Goal: Task Accomplishment & Management: Manage account settings

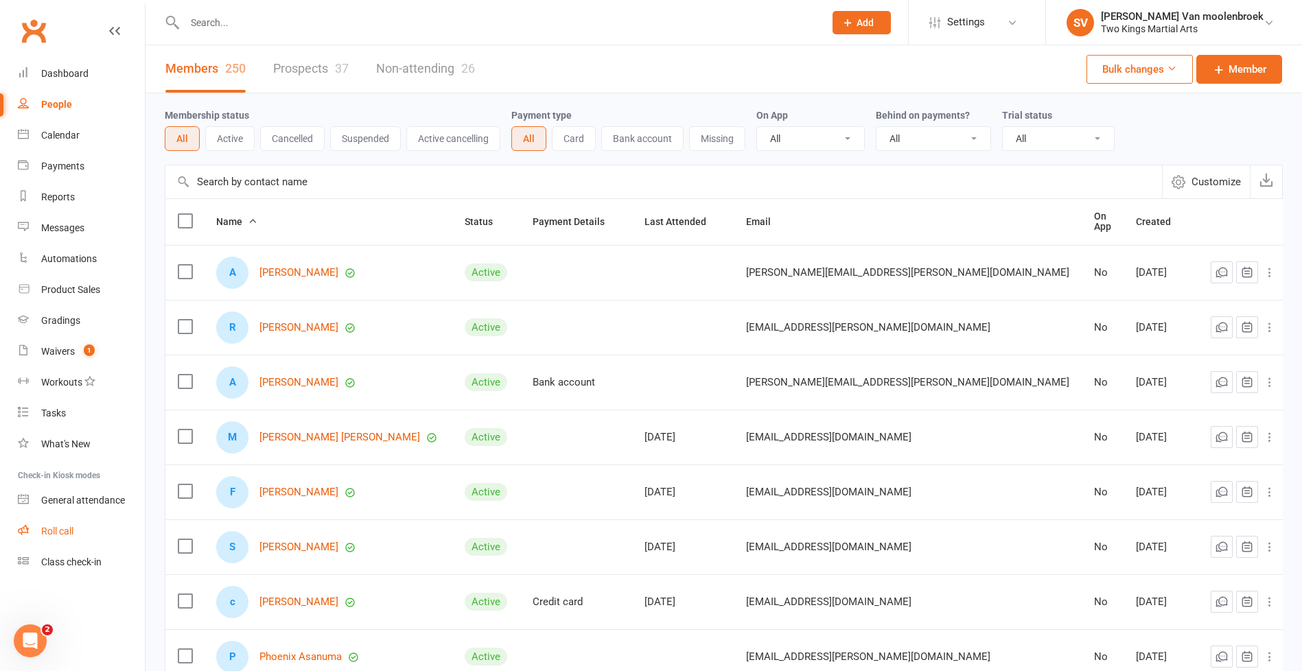
click at [65, 531] on div "Roll call" at bounding box center [57, 531] width 32 height 11
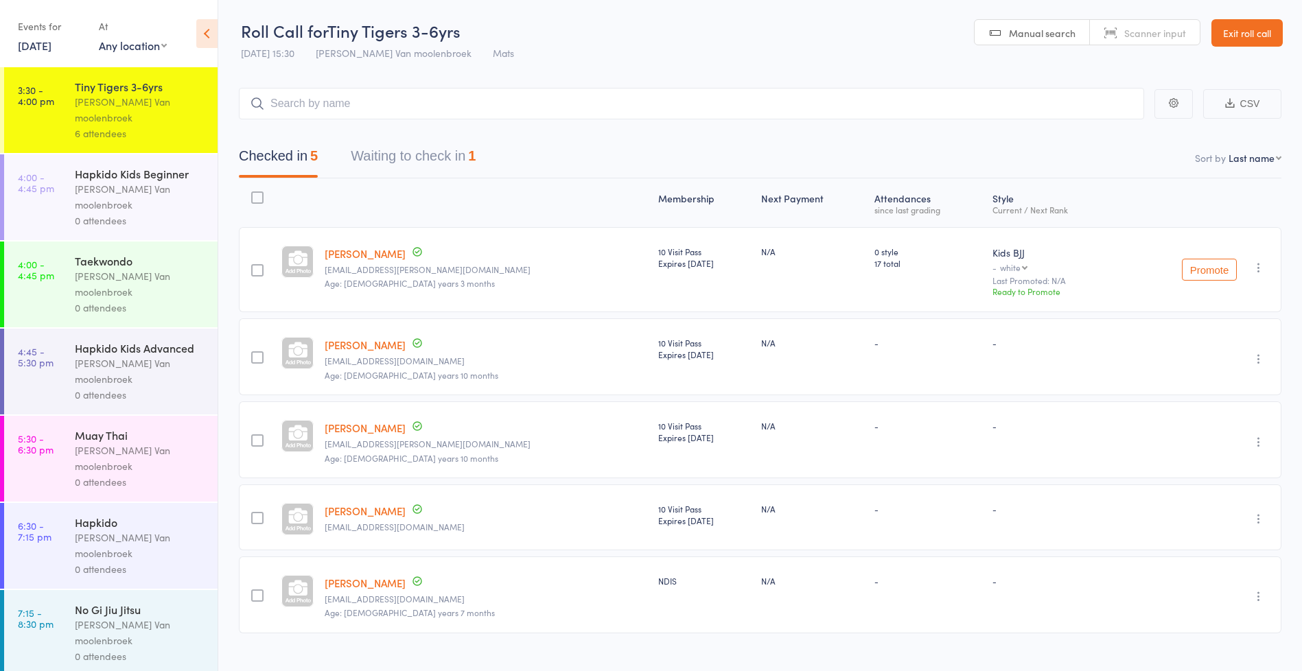
click at [215, 43] on icon at bounding box center [206, 33] width 21 height 29
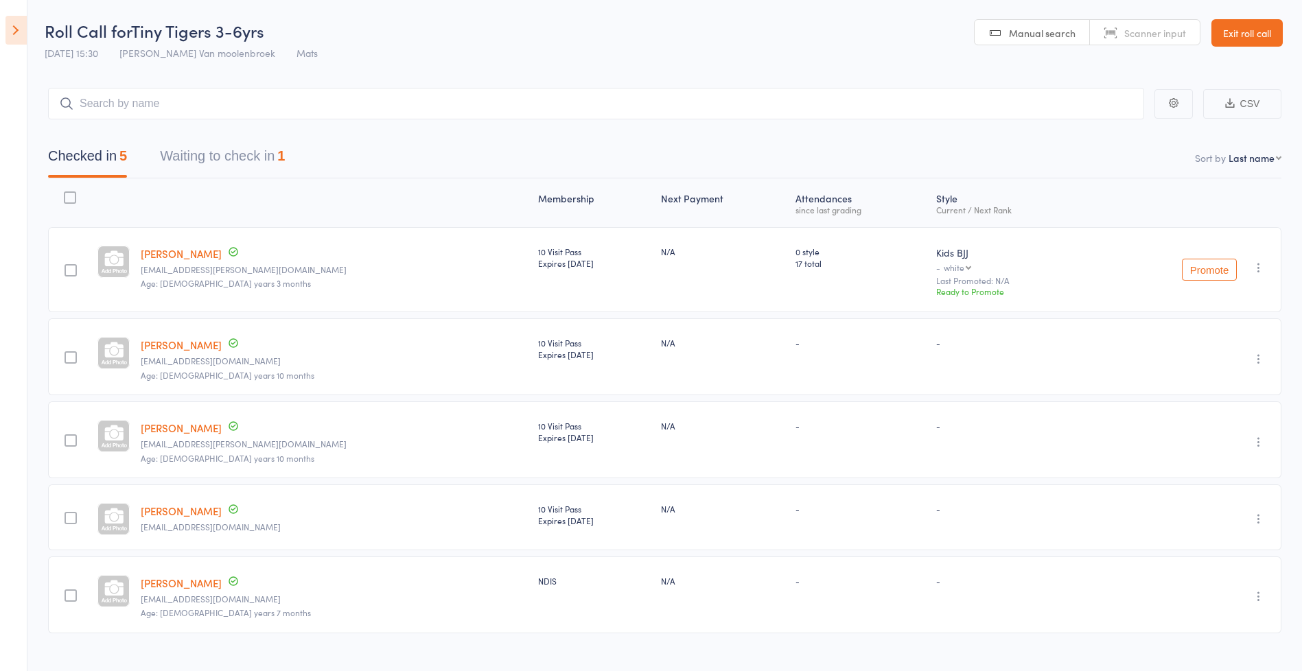
click at [1252, 36] on link "Exit roll call" at bounding box center [1246, 32] width 71 height 27
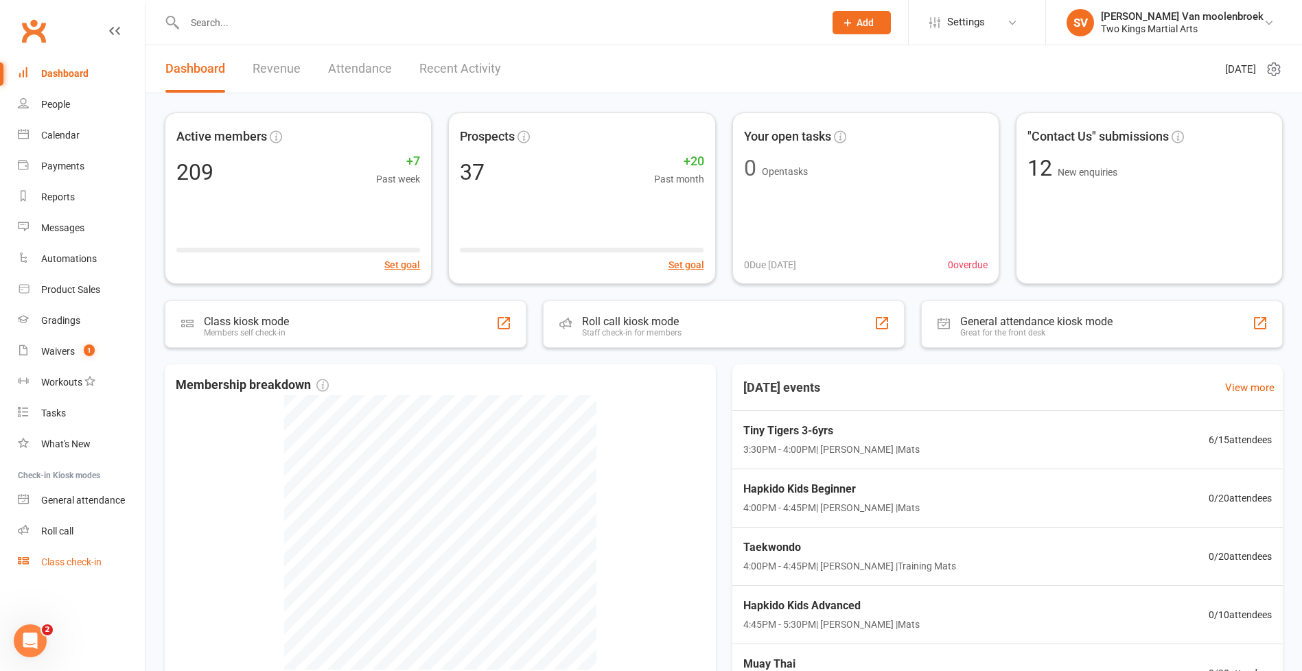
click at [75, 563] on div "Class check-in" at bounding box center [71, 562] width 60 height 11
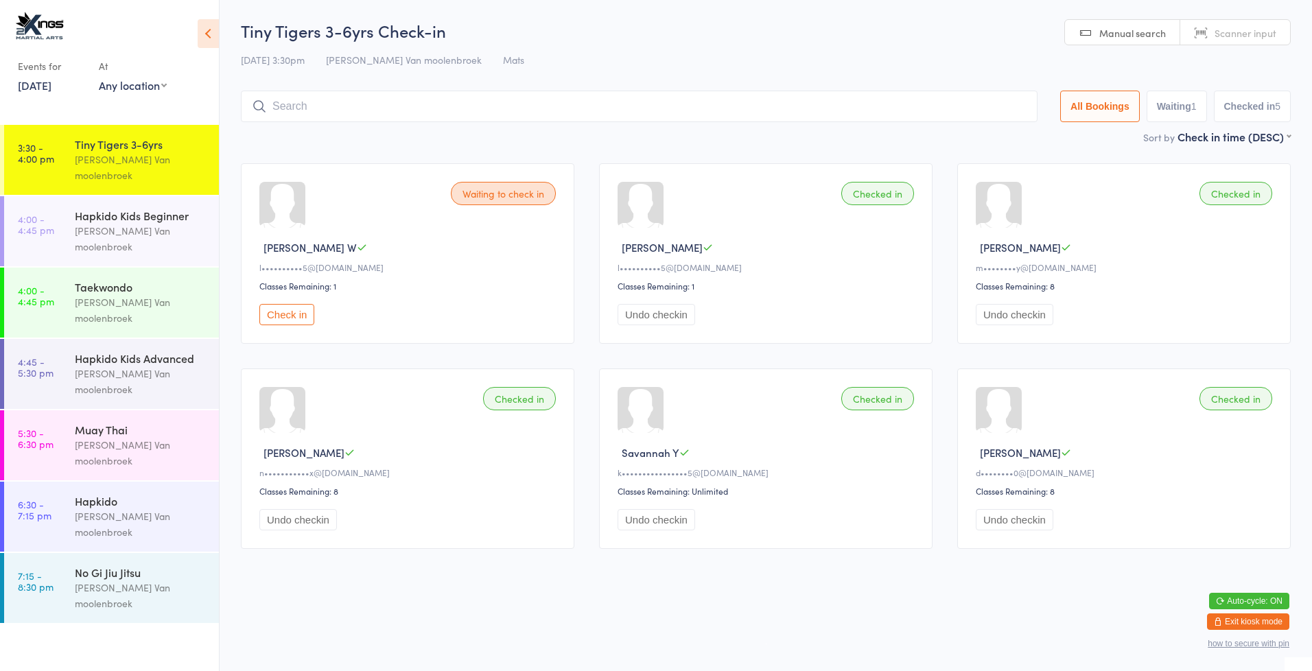
click at [291, 318] on button "Check in" at bounding box center [286, 314] width 55 height 21
click at [1018, 308] on button "Undo checkin" at bounding box center [1015, 314] width 78 height 21
click at [1184, 104] on button "Waiting 1" at bounding box center [1177, 107] width 60 height 32
select select "0"
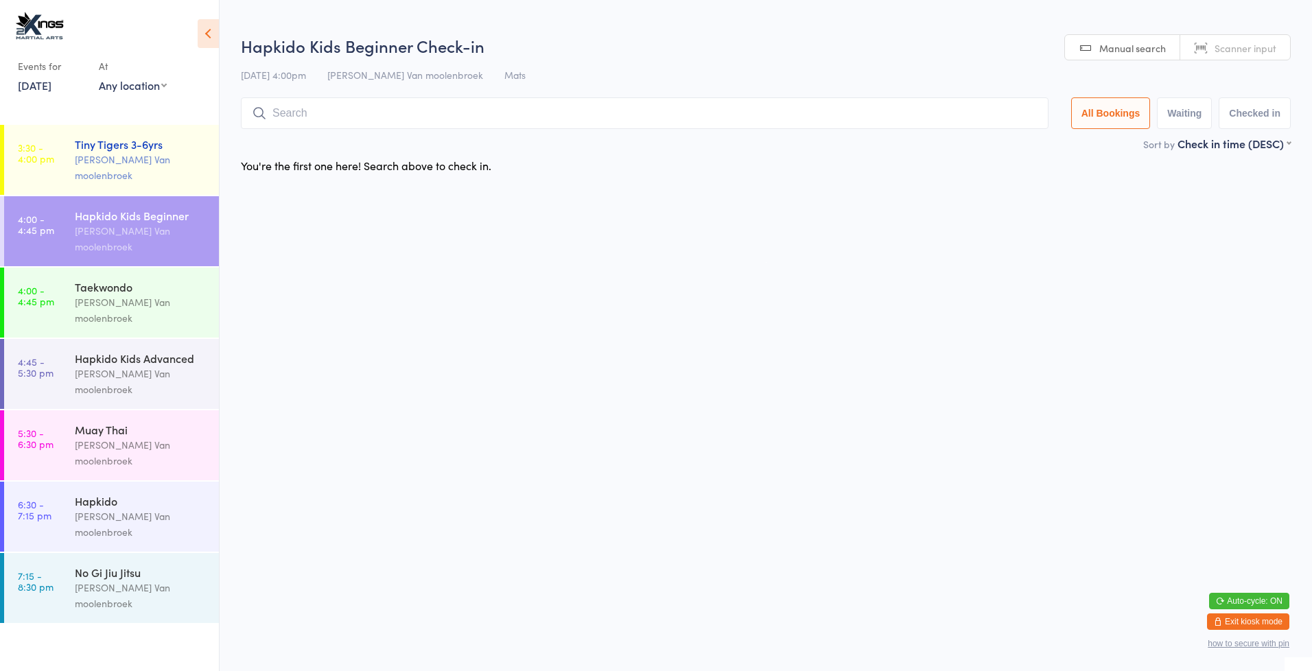
click at [126, 150] on div "Tiny Tigers 3-6yrs" at bounding box center [141, 144] width 132 height 15
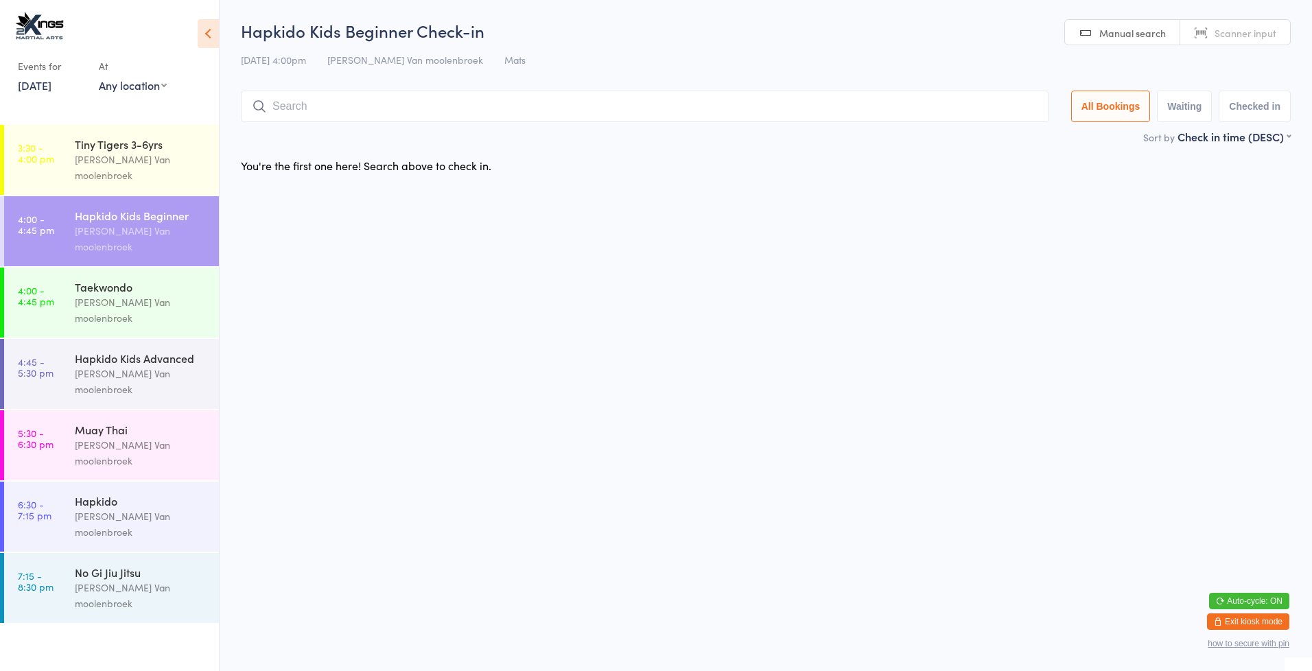
click at [1246, 620] on button "Exit kiosk mode" at bounding box center [1248, 621] width 82 height 16
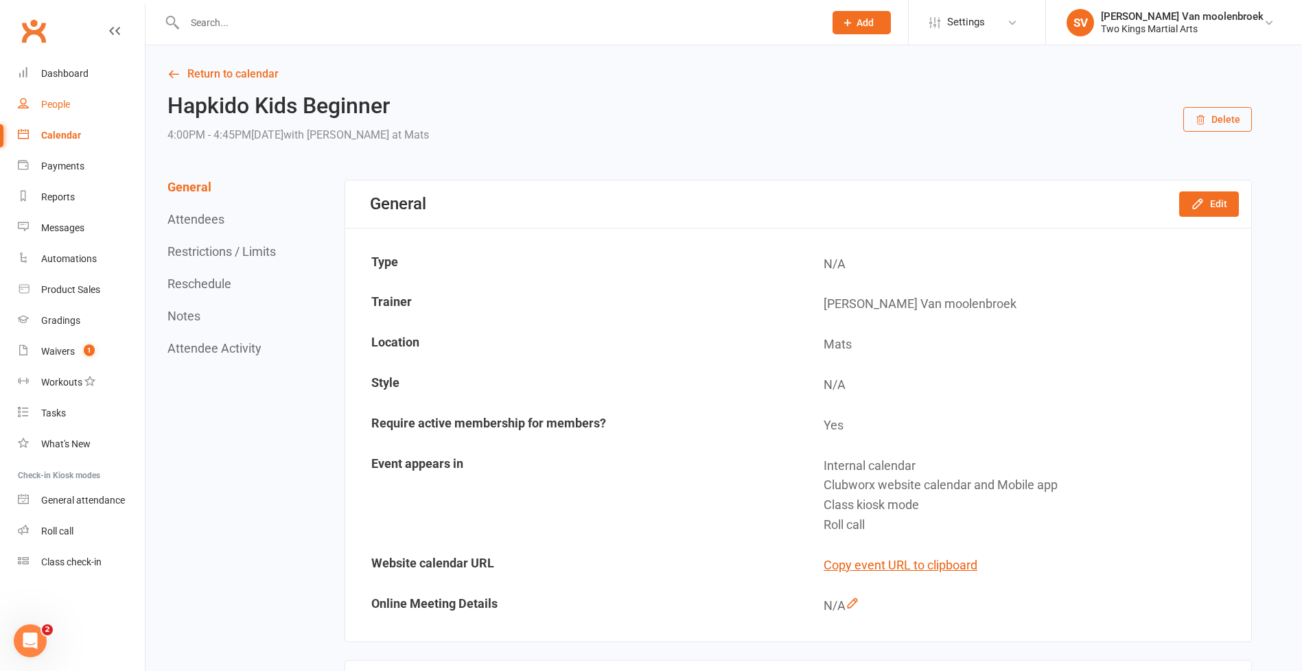
click at [64, 110] on div "People" at bounding box center [55, 104] width 29 height 11
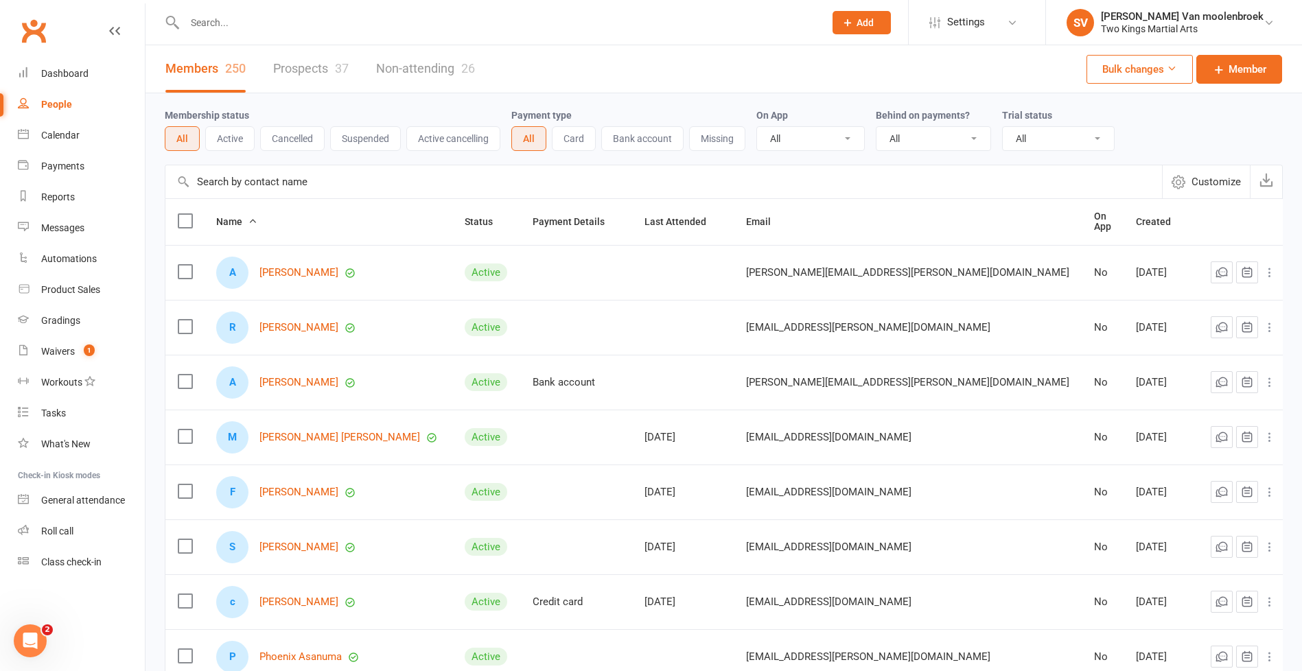
click at [232, 183] on input "text" at bounding box center [663, 181] width 996 height 33
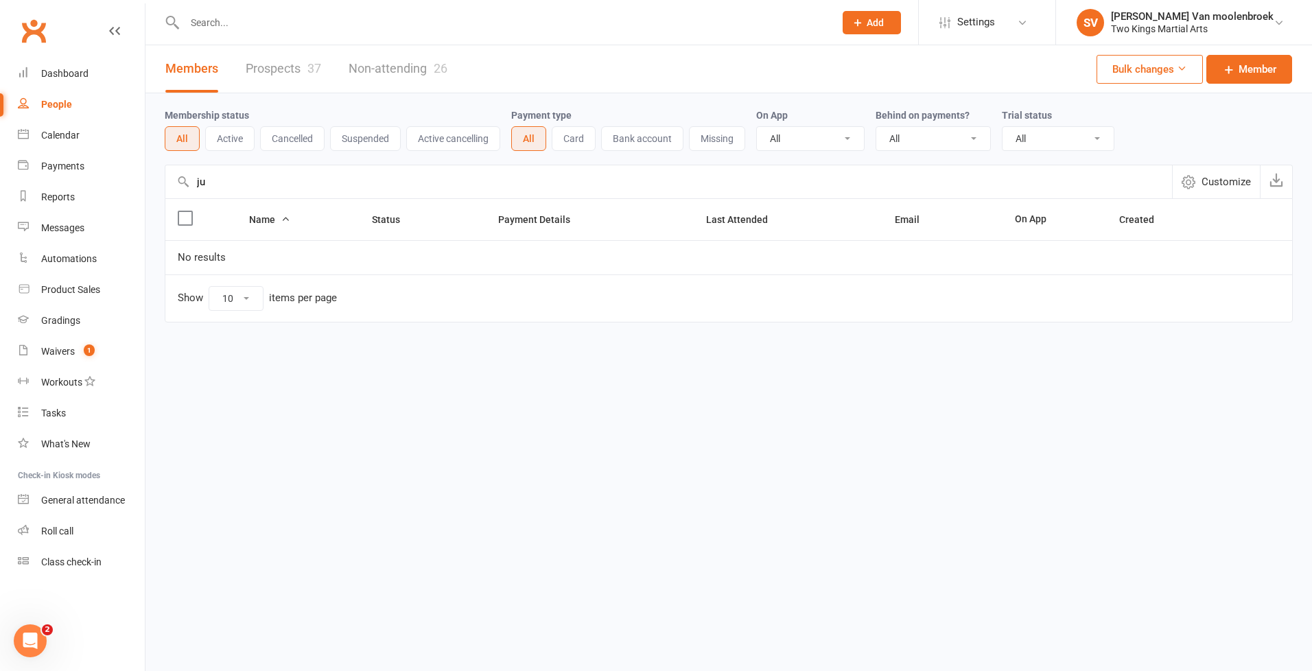
type input "j"
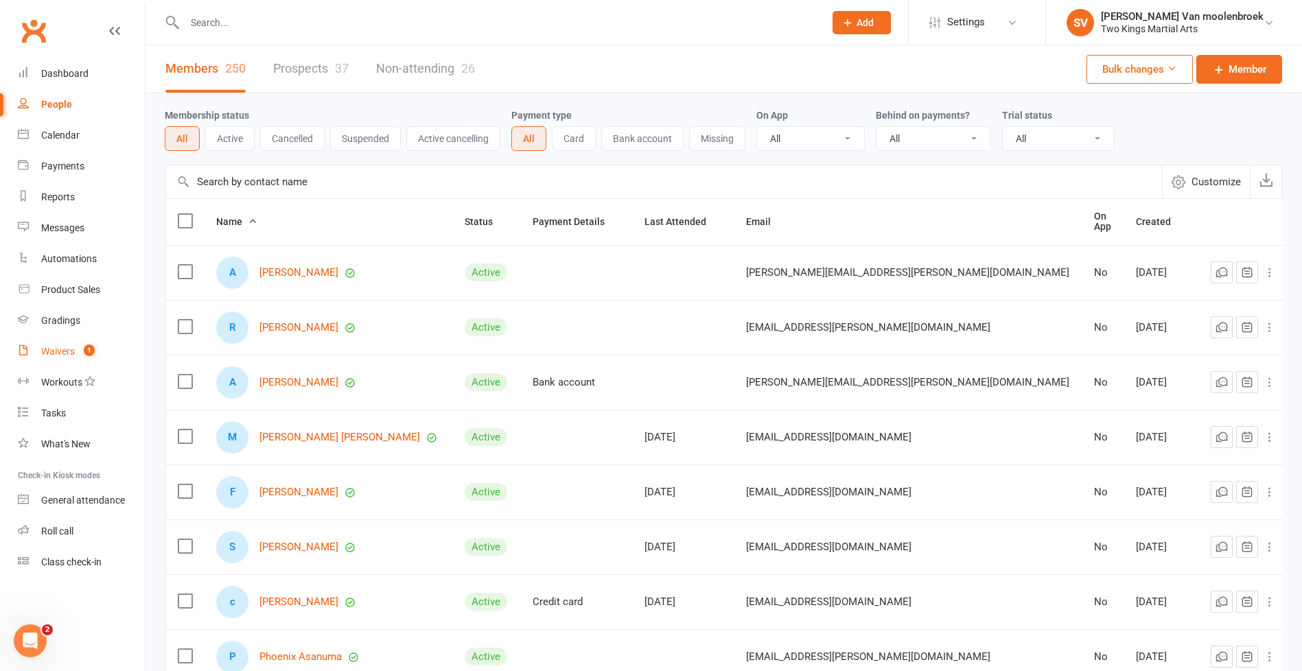
click at [52, 358] on link "Waivers 1" at bounding box center [81, 351] width 127 height 31
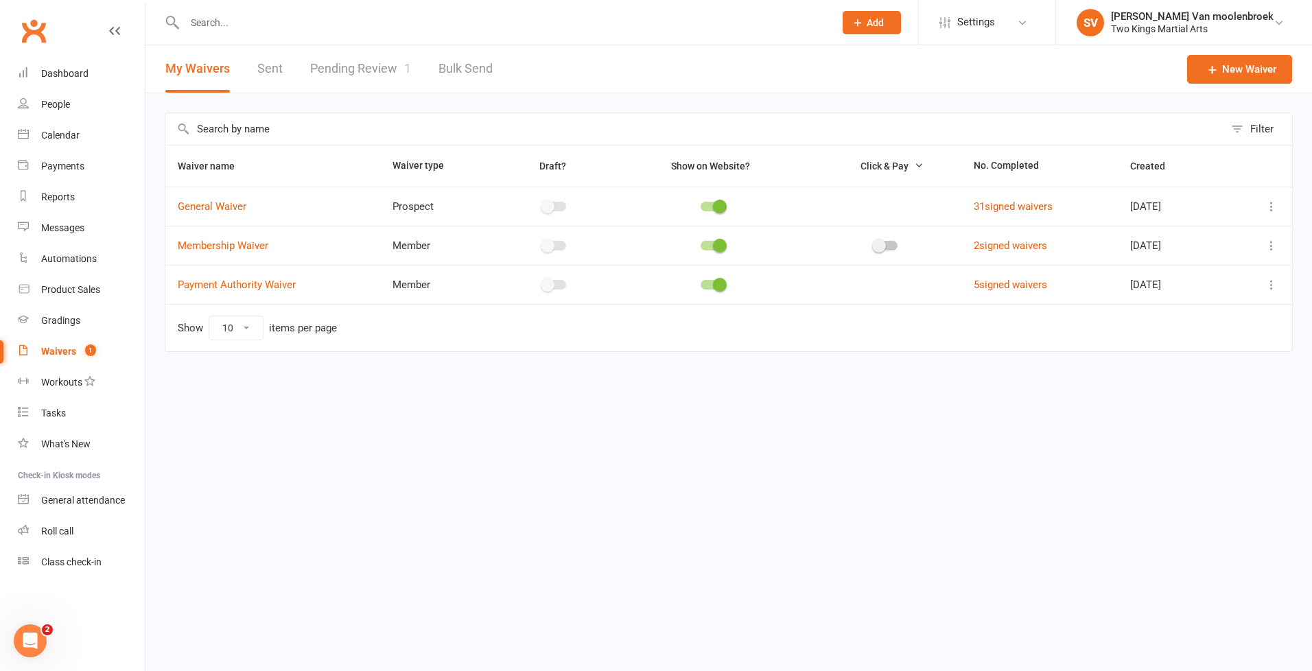
click at [344, 71] on link "Pending Review 1" at bounding box center [360, 68] width 101 height 47
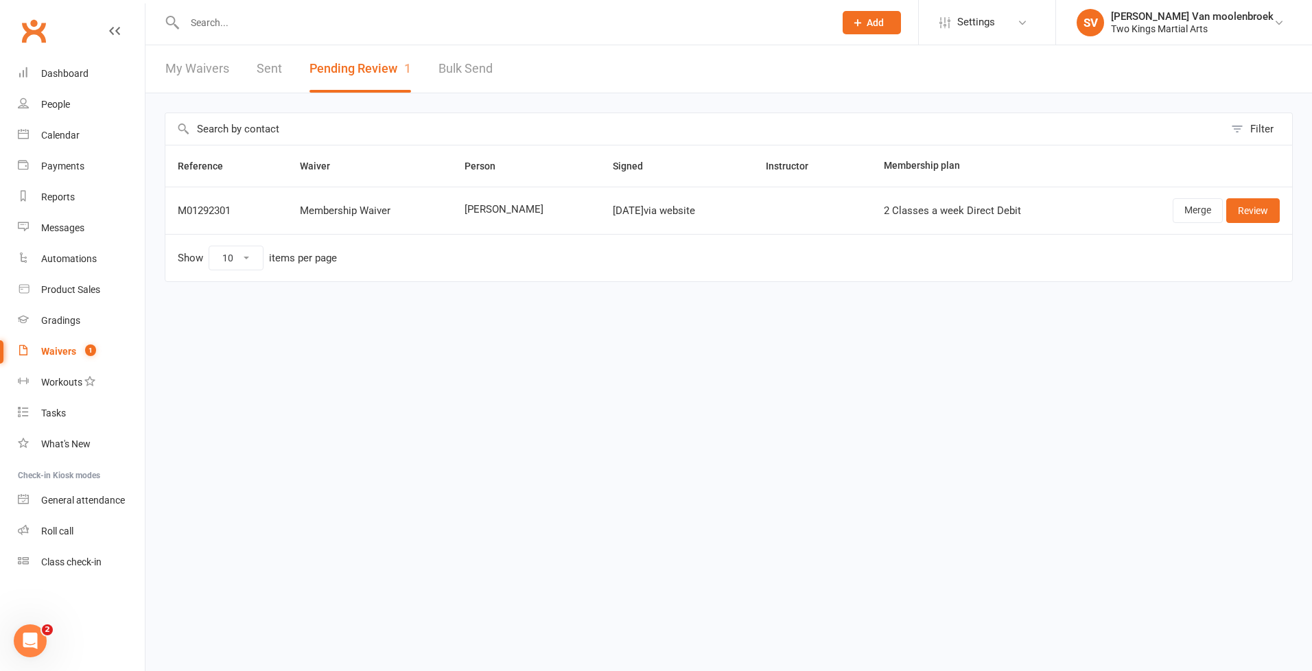
click at [217, 69] on link "My Waivers" at bounding box center [197, 68] width 64 height 47
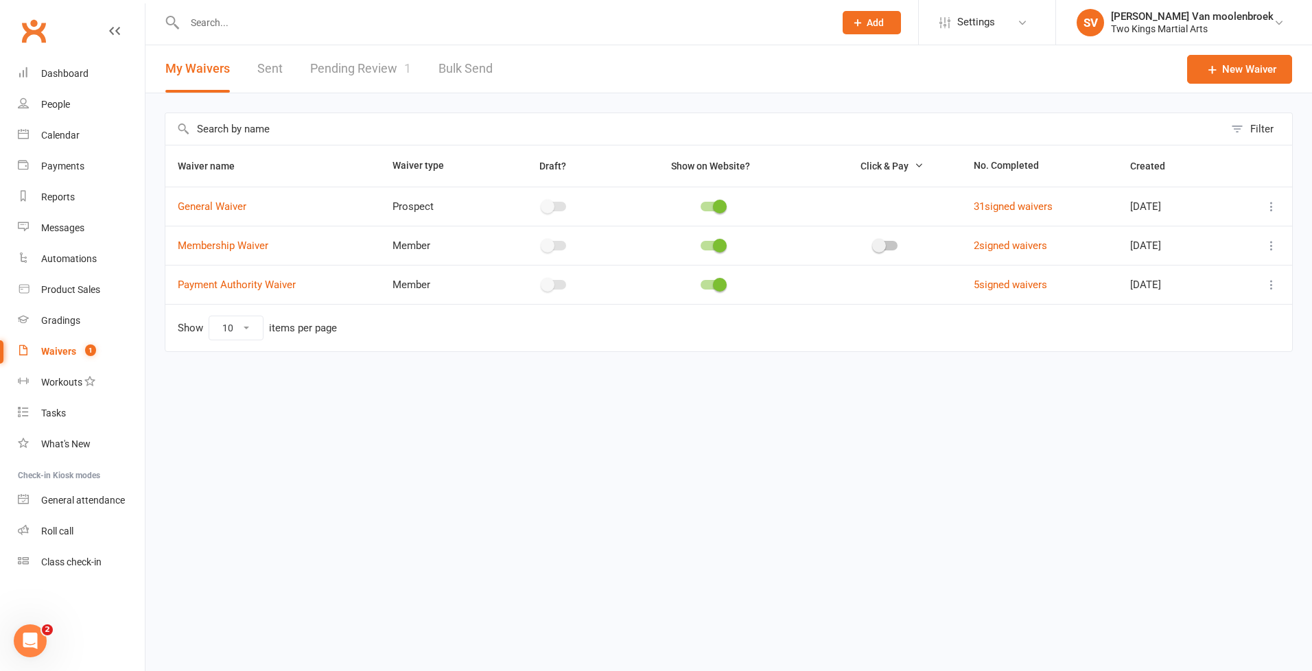
click at [252, 131] on input "text" at bounding box center [694, 129] width 1059 height 32
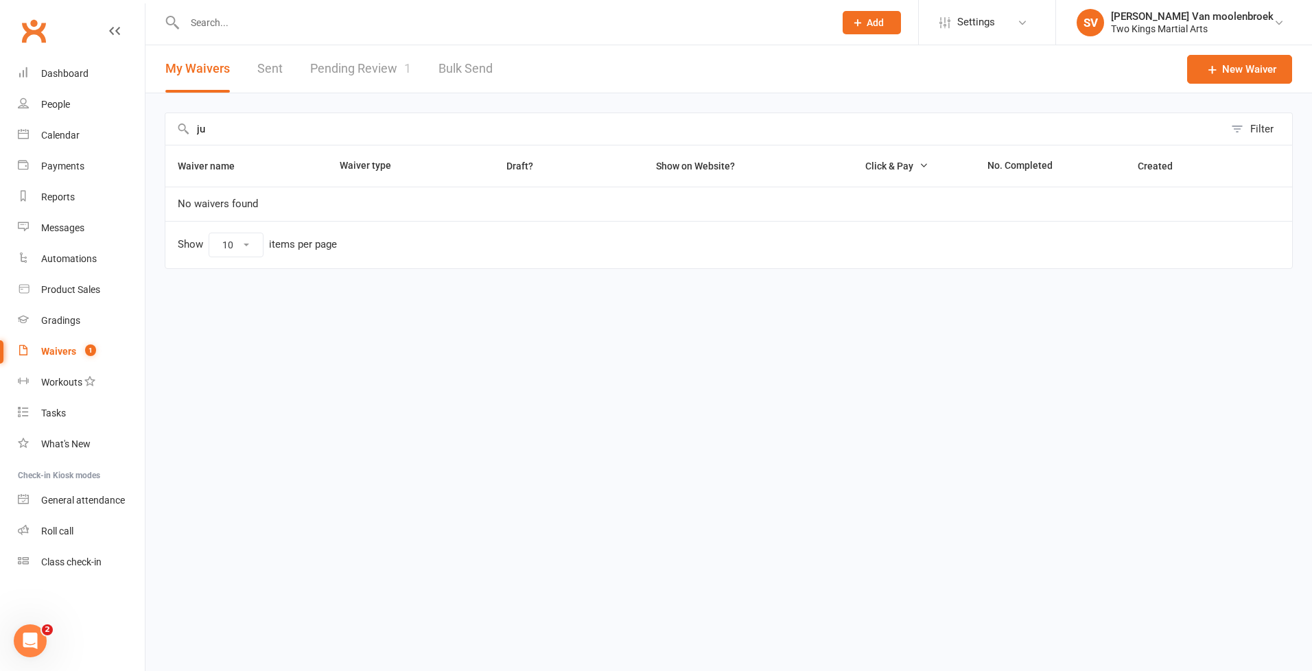
type input "j"
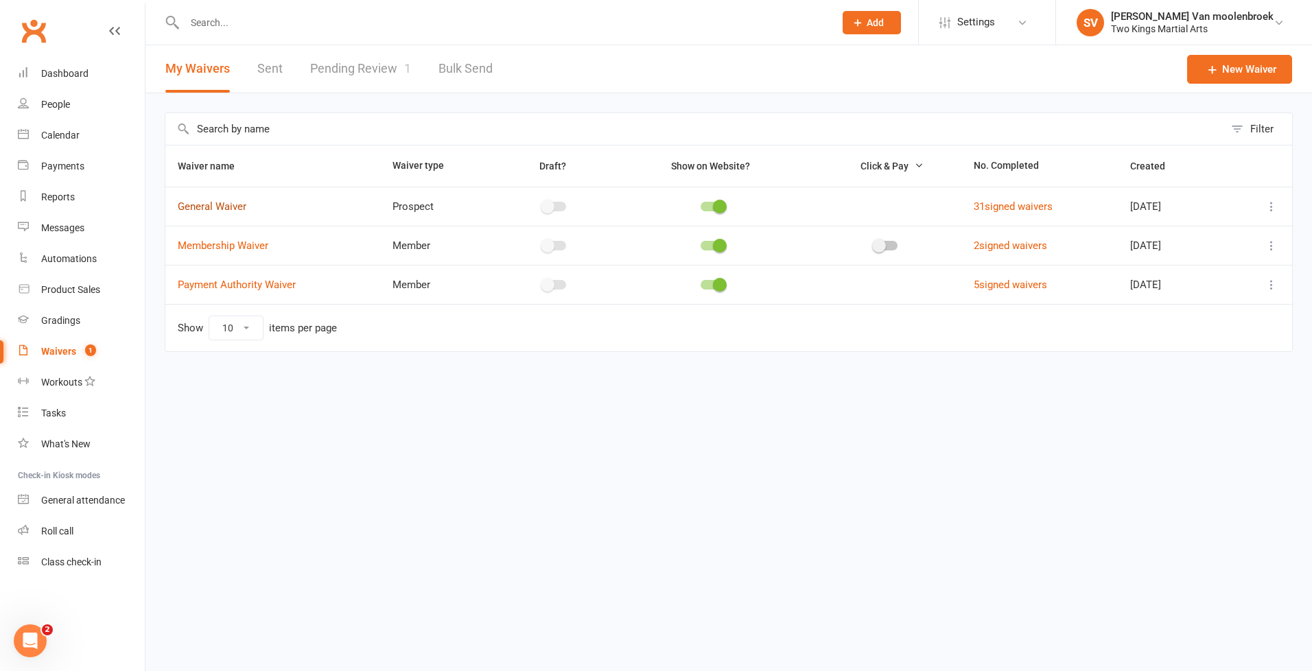
click at [220, 209] on link "General Waiver" at bounding box center [212, 206] width 69 height 12
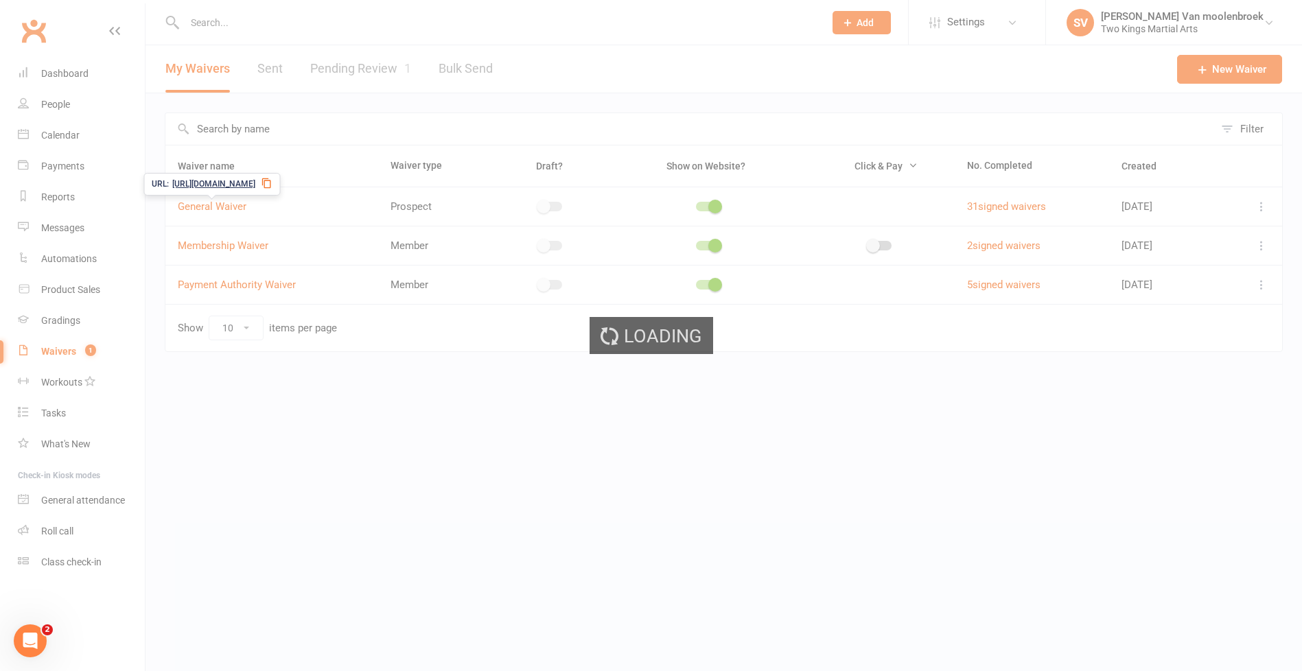
select select "applies_to_attending_signees"
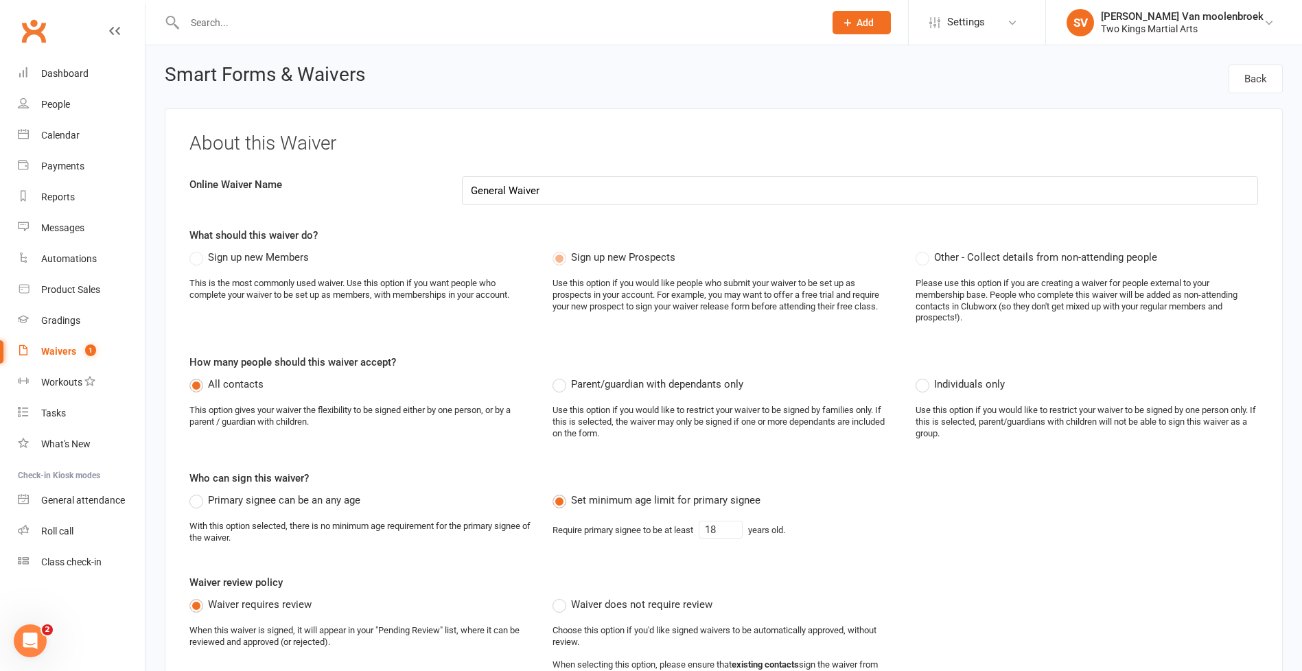
click at [119, 26] on icon at bounding box center [114, 30] width 11 height 11
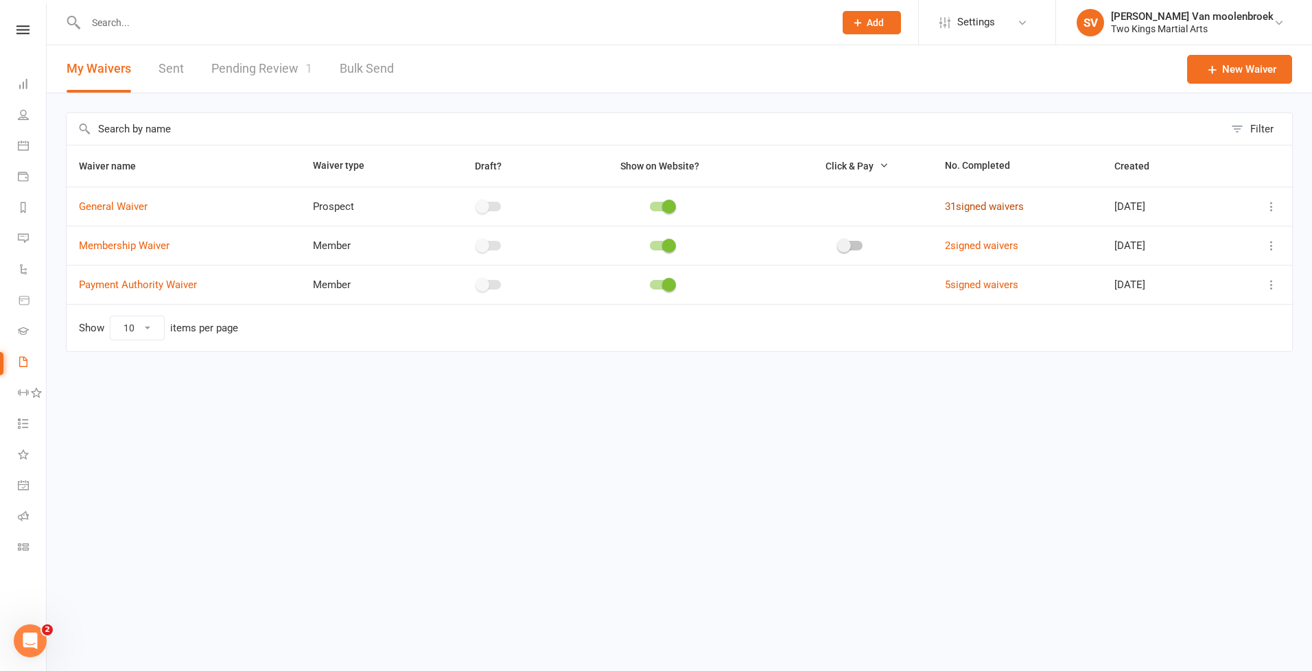
click at [950, 205] on link "31 signed waivers" at bounding box center [984, 206] width 79 height 12
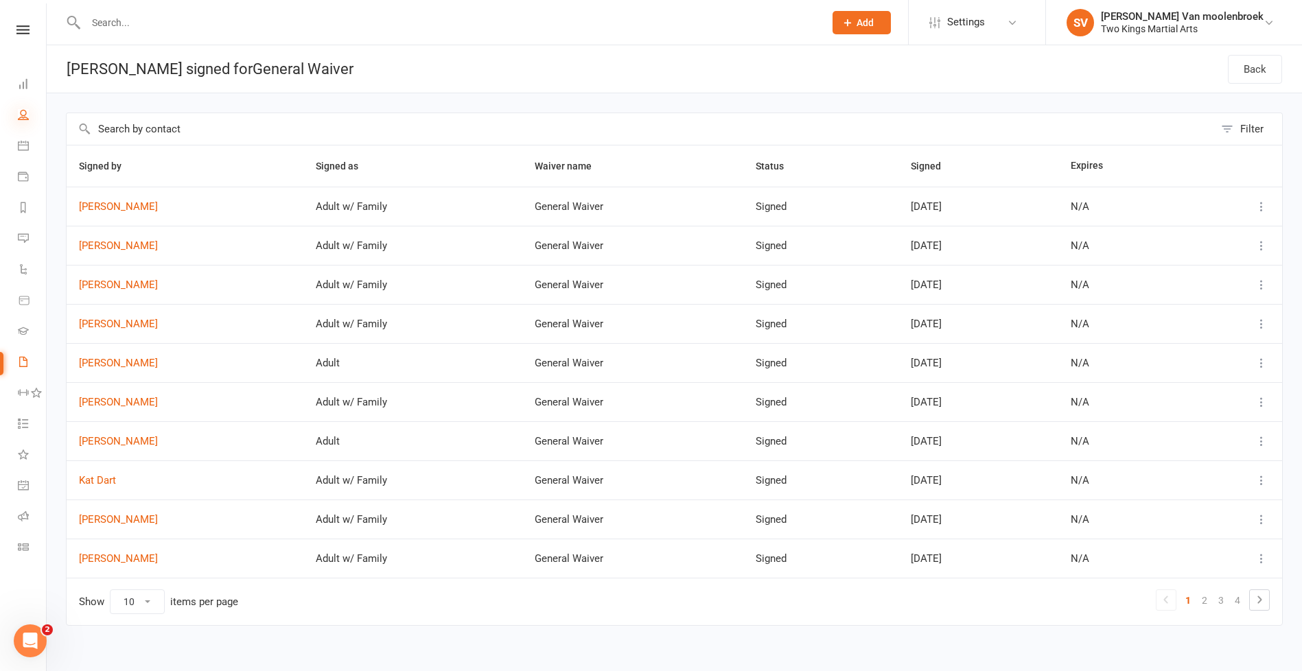
click at [22, 117] on icon at bounding box center [23, 114] width 11 height 11
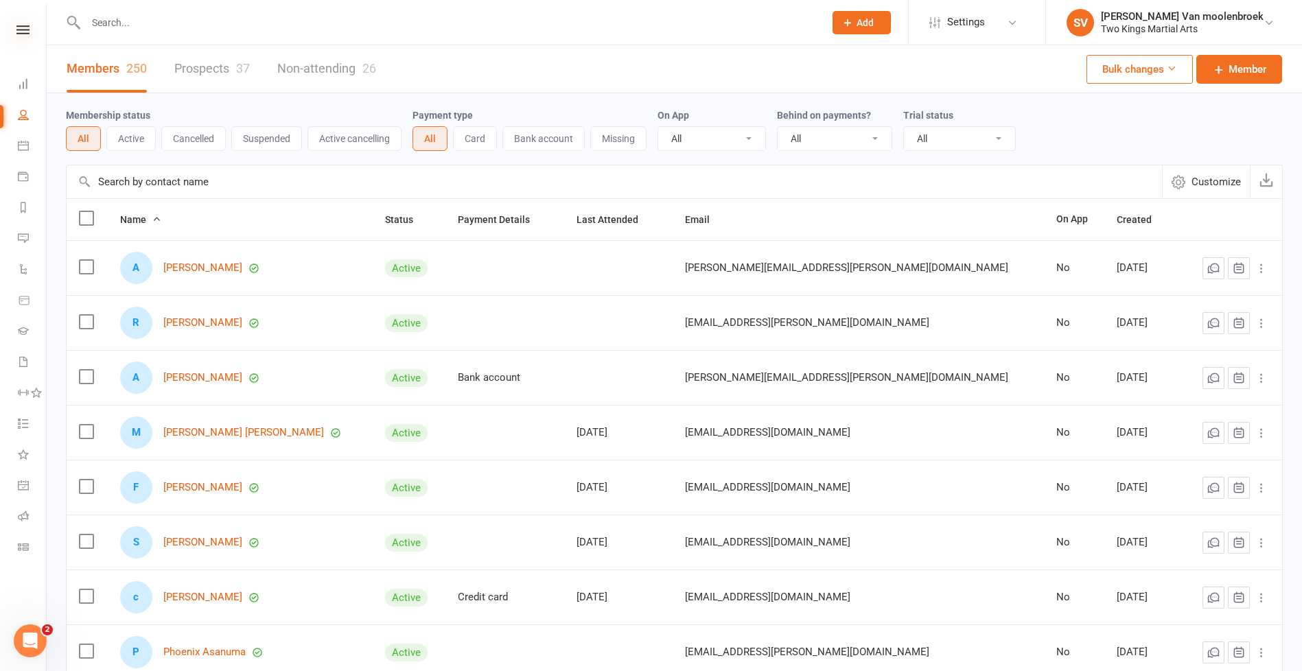
click at [26, 30] on icon at bounding box center [22, 29] width 13 height 9
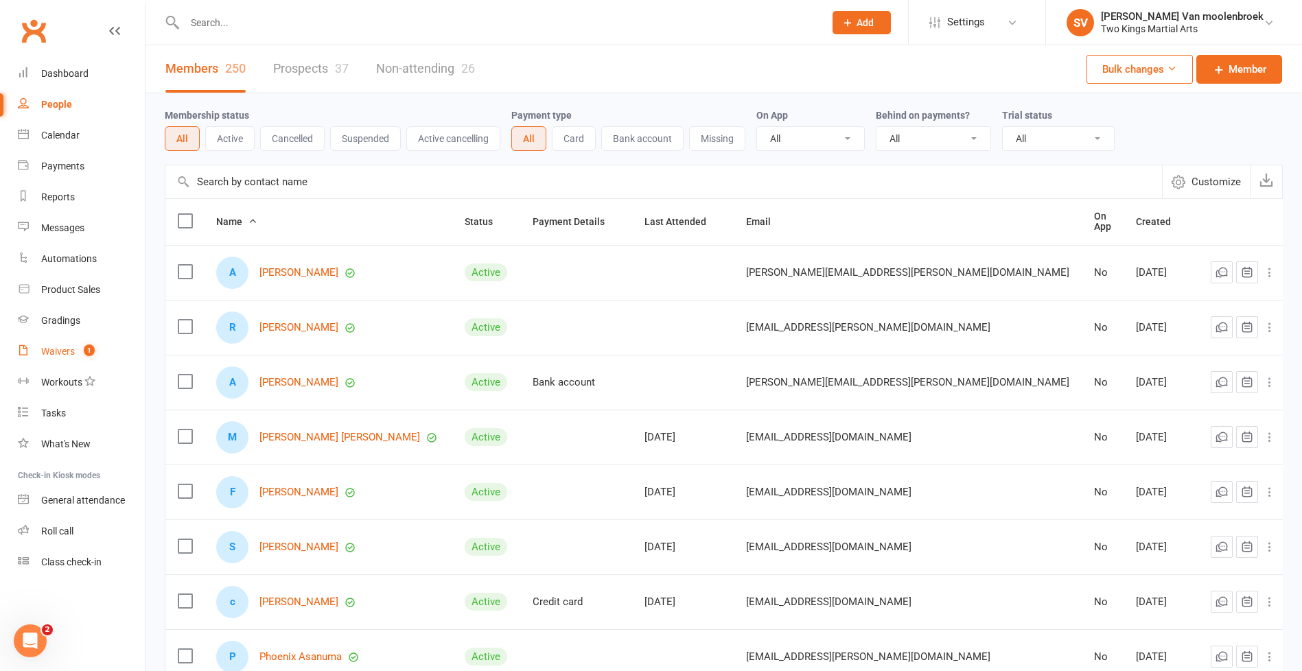
click at [63, 355] on div "Waivers" at bounding box center [58, 351] width 34 height 11
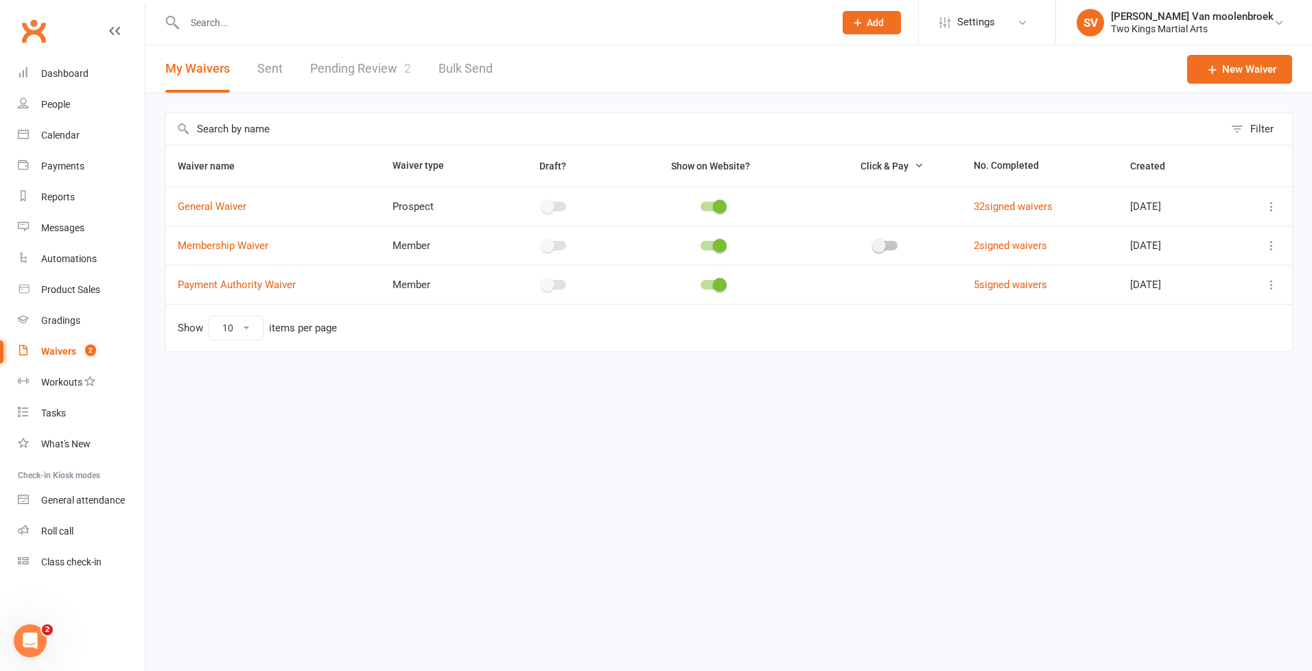
click at [373, 63] on link "Pending Review 2" at bounding box center [360, 68] width 101 height 47
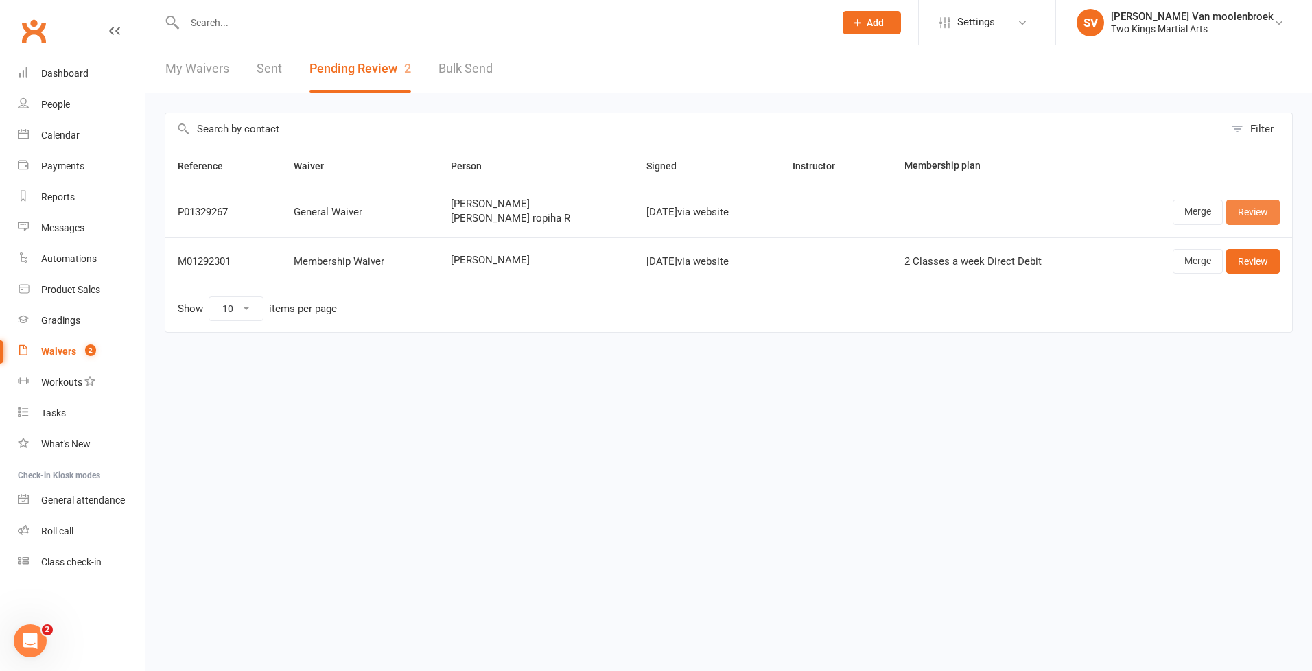
click at [1252, 217] on link "Review" at bounding box center [1253, 212] width 54 height 25
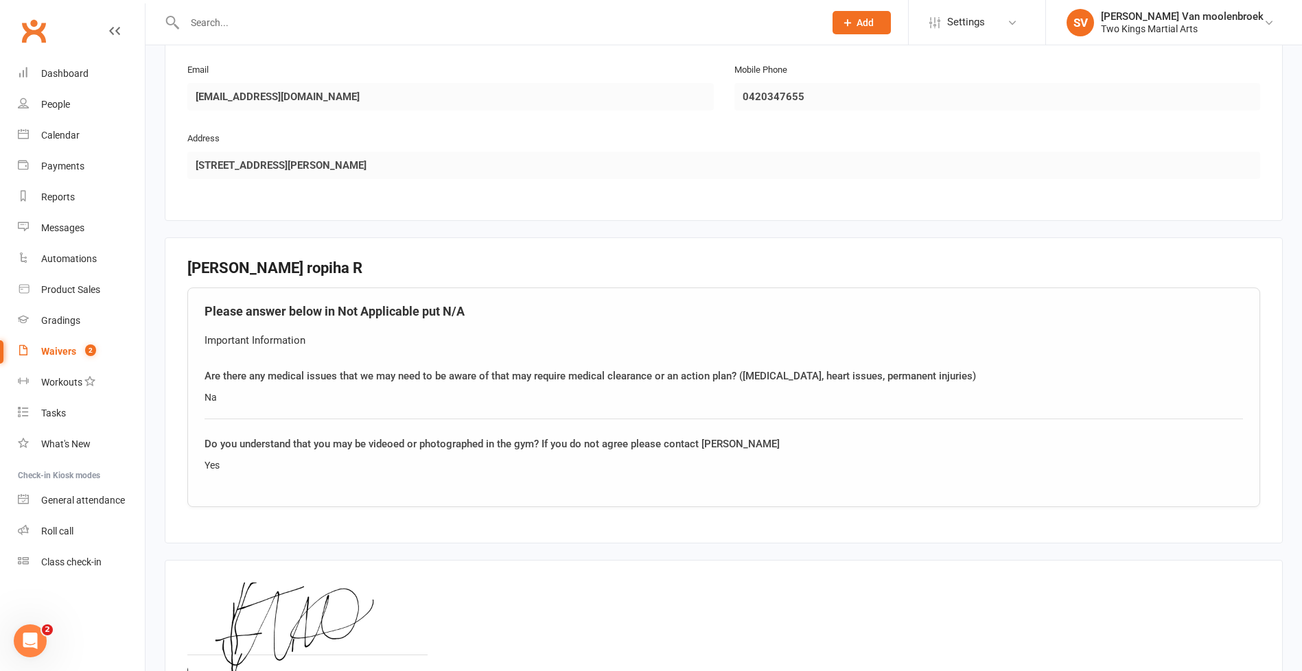
scroll to position [1397, 0]
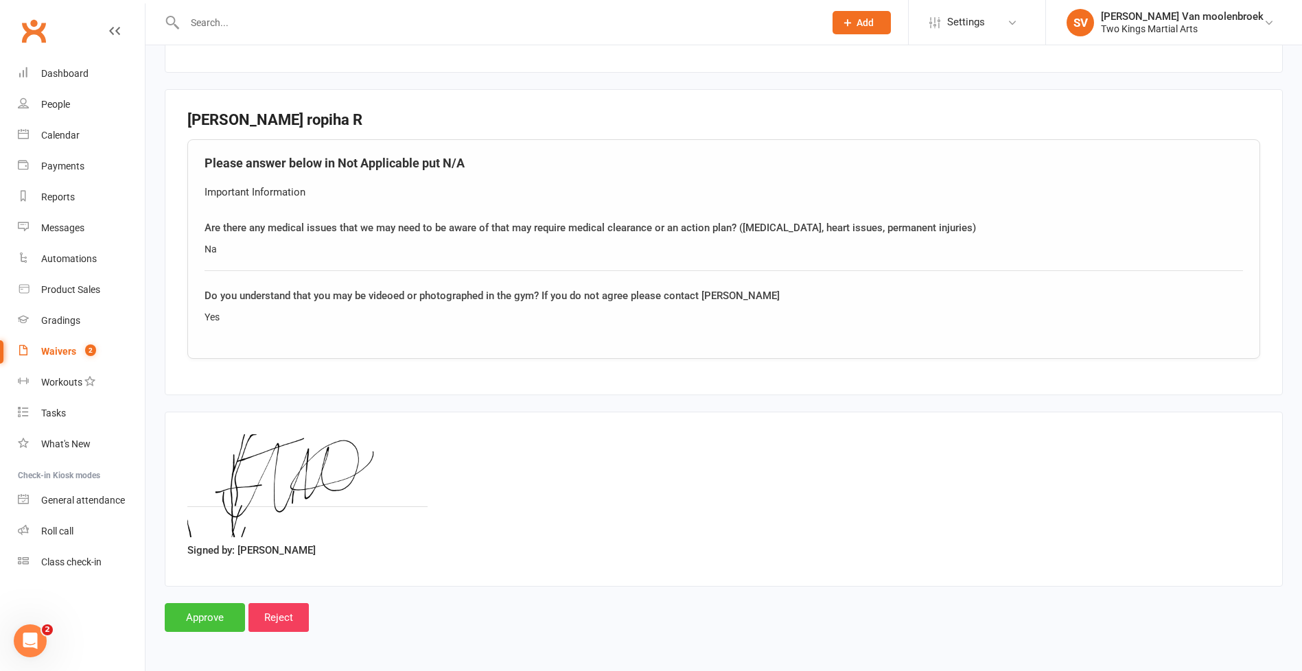
click at [211, 614] on input "Approve" at bounding box center [205, 617] width 80 height 29
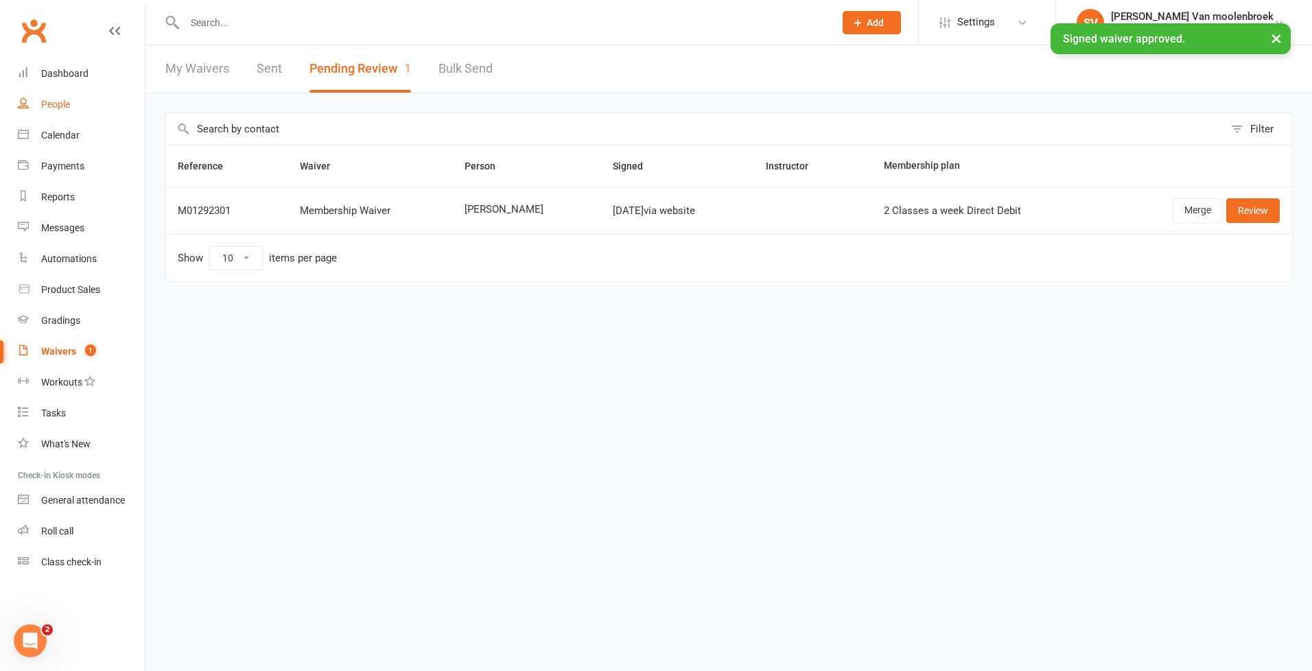
click at [53, 106] on div "People" at bounding box center [55, 104] width 29 height 11
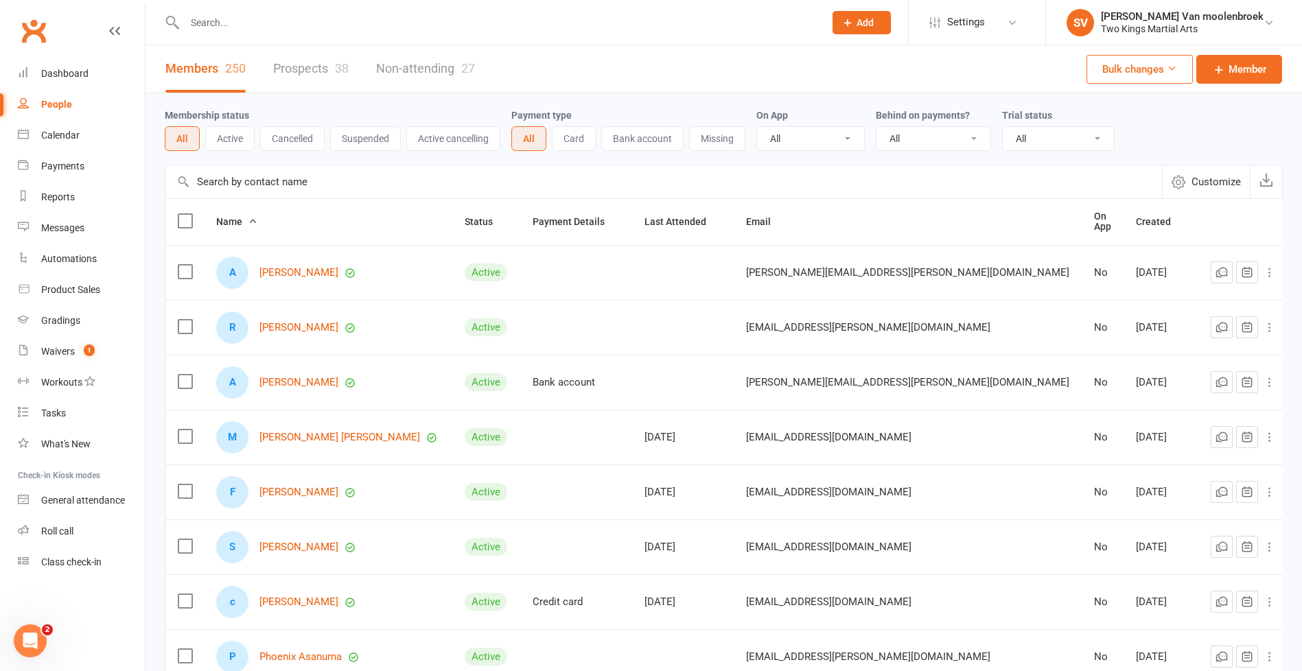
click at [224, 180] on input "text" at bounding box center [663, 181] width 996 height 33
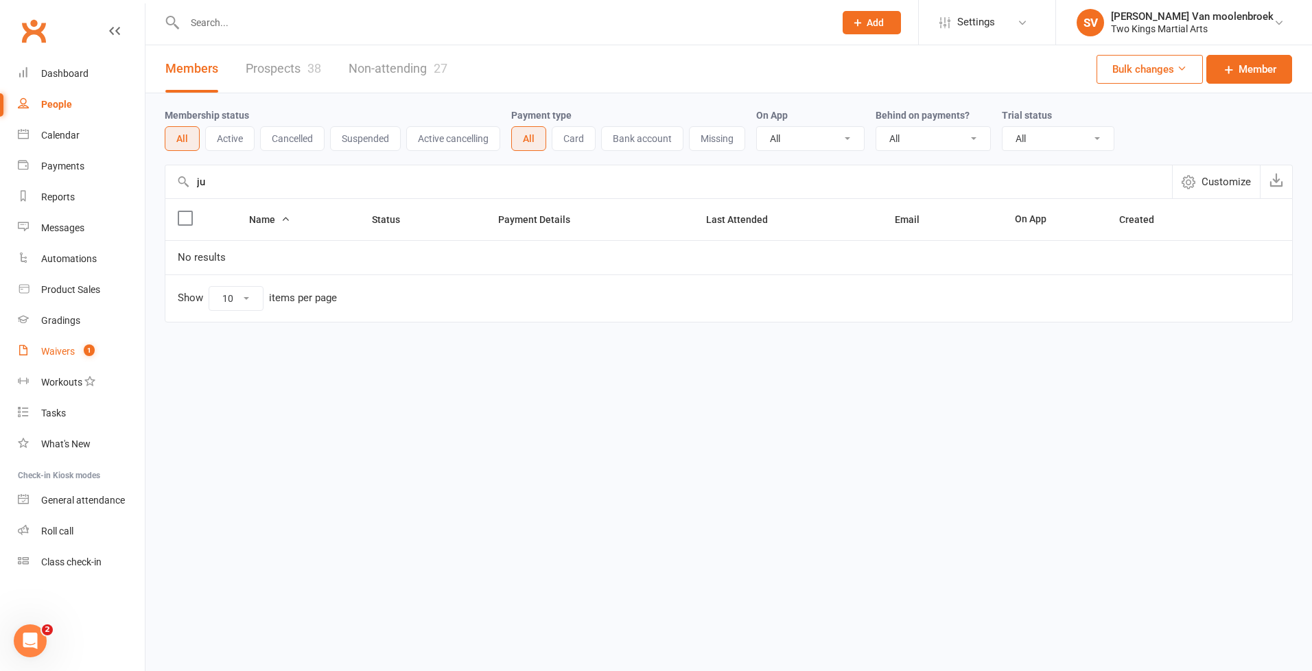
type input "j"
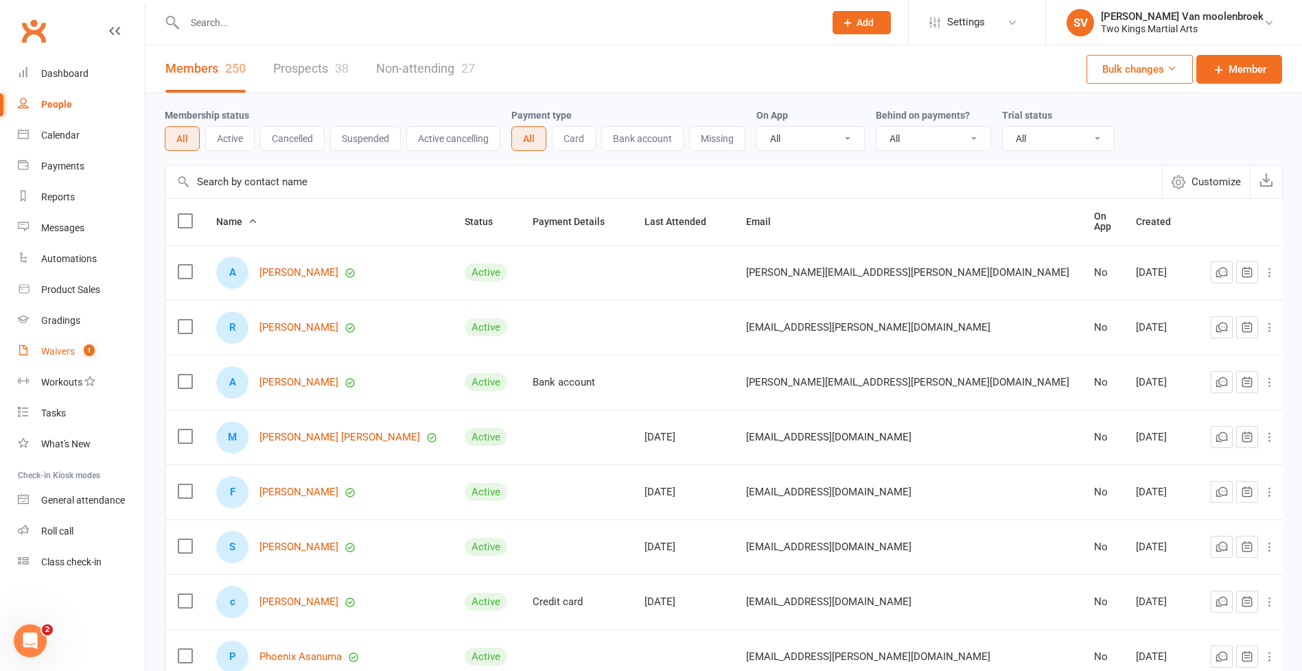
click at [63, 354] on div "Waivers" at bounding box center [58, 351] width 34 height 11
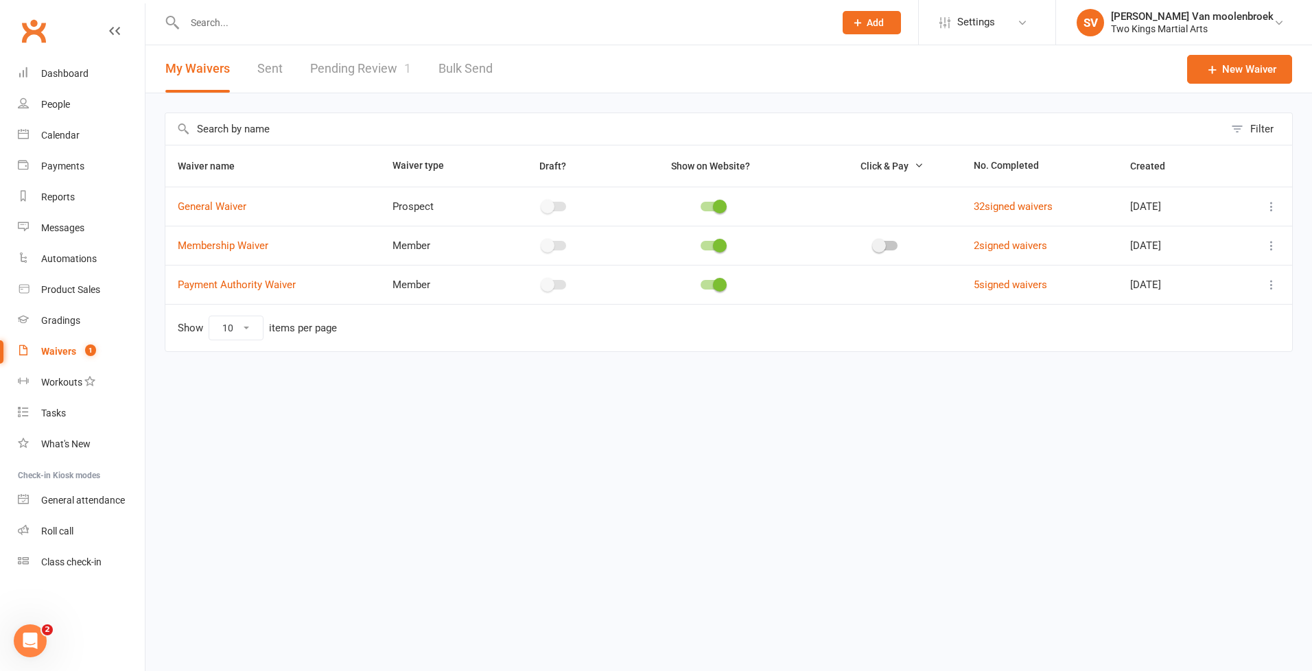
click at [270, 128] on input "text" at bounding box center [694, 129] width 1059 height 32
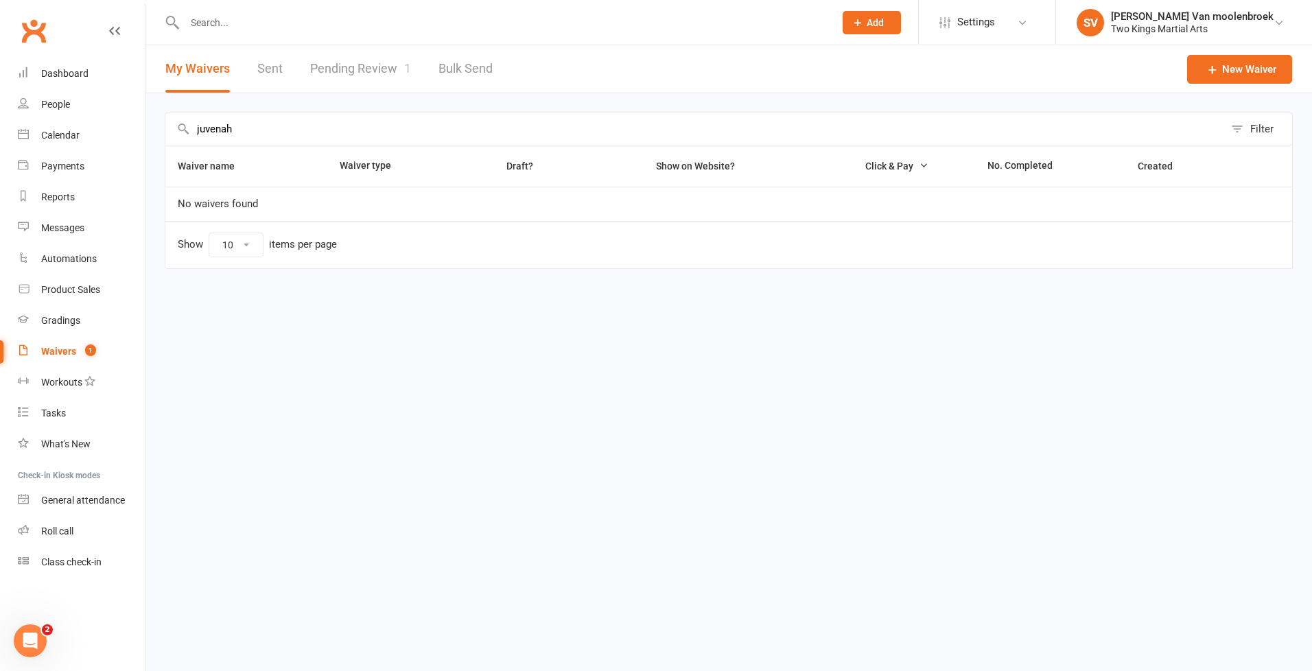
click at [57, 350] on div "Waivers" at bounding box center [58, 351] width 35 height 11
click at [238, 127] on input "juvenah" at bounding box center [694, 129] width 1059 height 32
type input "j"
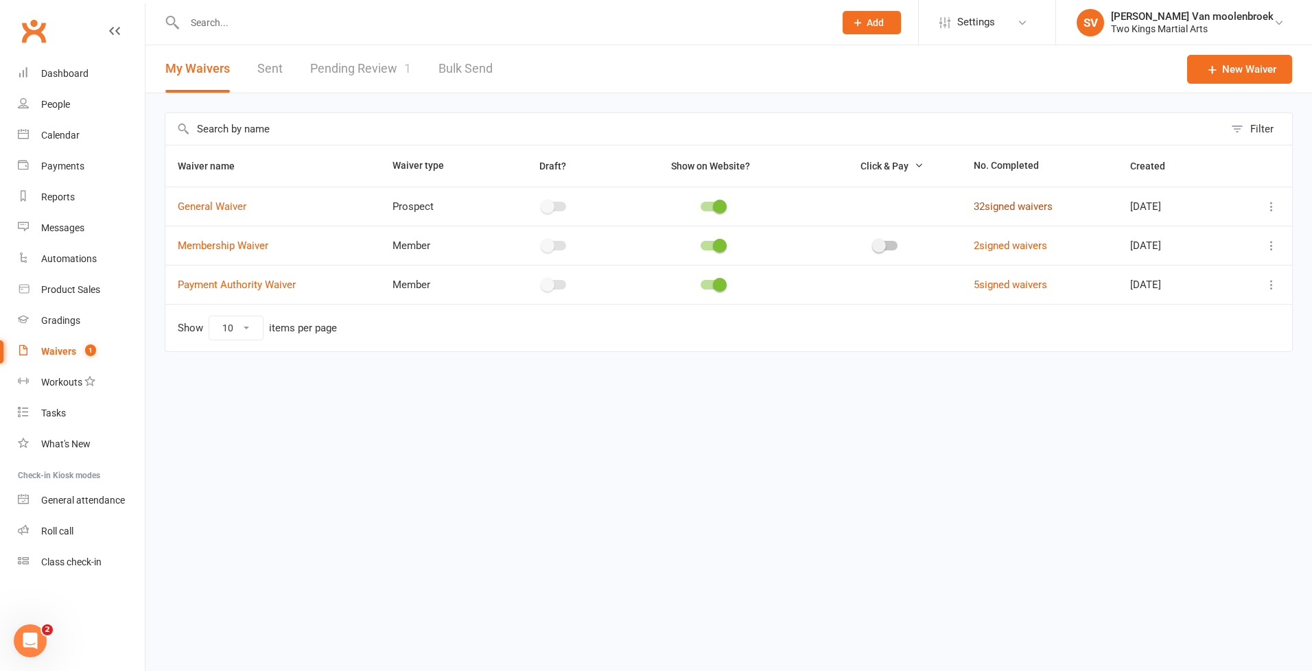
click at [1019, 211] on link "32 signed waivers" at bounding box center [1013, 206] width 79 height 12
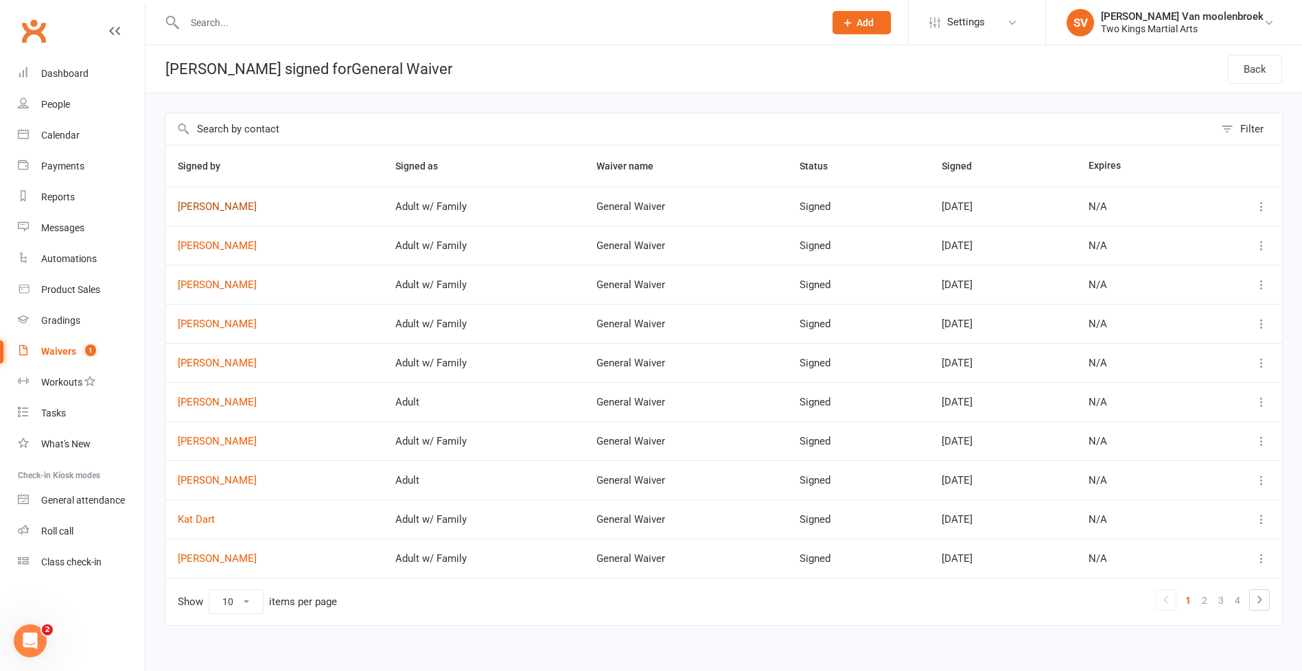
click at [234, 205] on link "Tamahia Harris" at bounding box center [274, 207] width 193 height 12
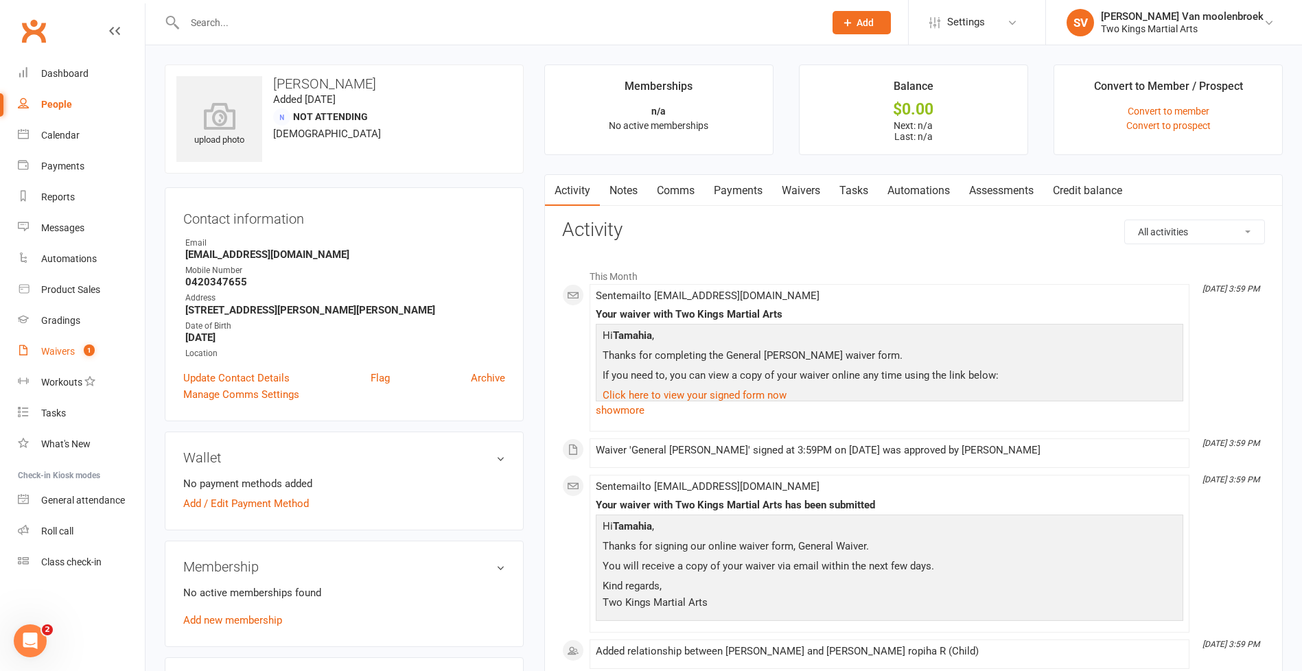
click at [58, 353] on div "Waivers" at bounding box center [58, 351] width 34 height 11
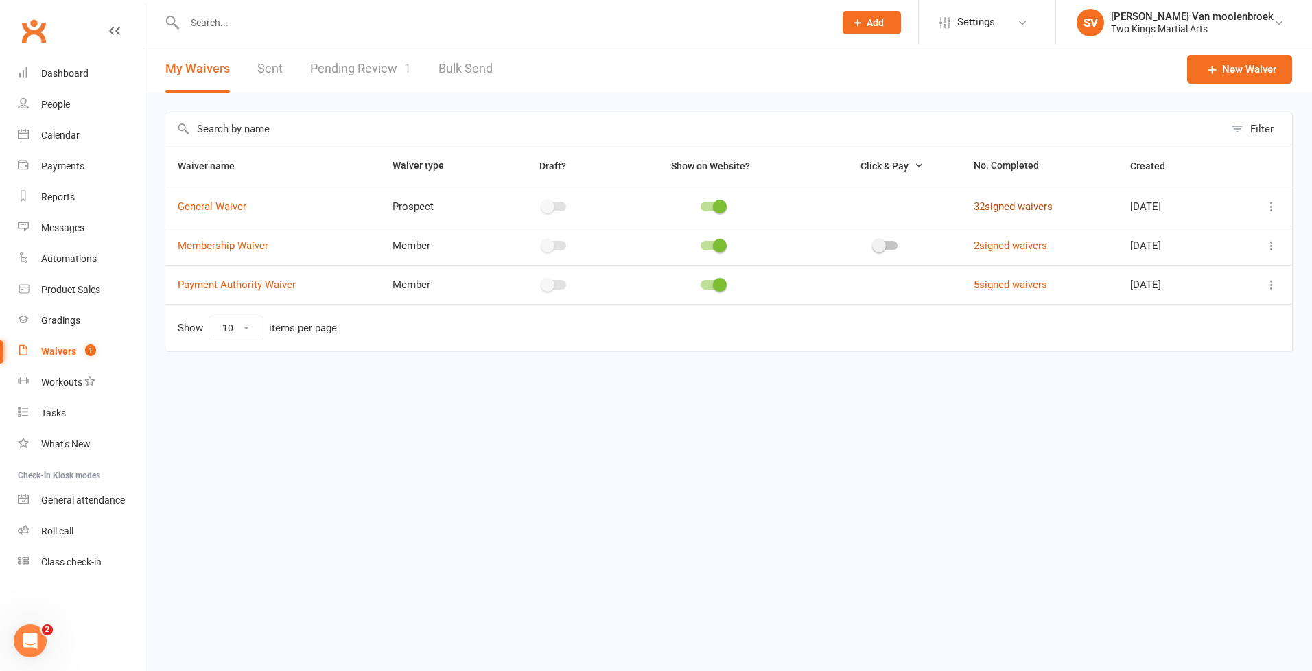
click at [977, 201] on link "32 signed waivers" at bounding box center [1013, 206] width 79 height 12
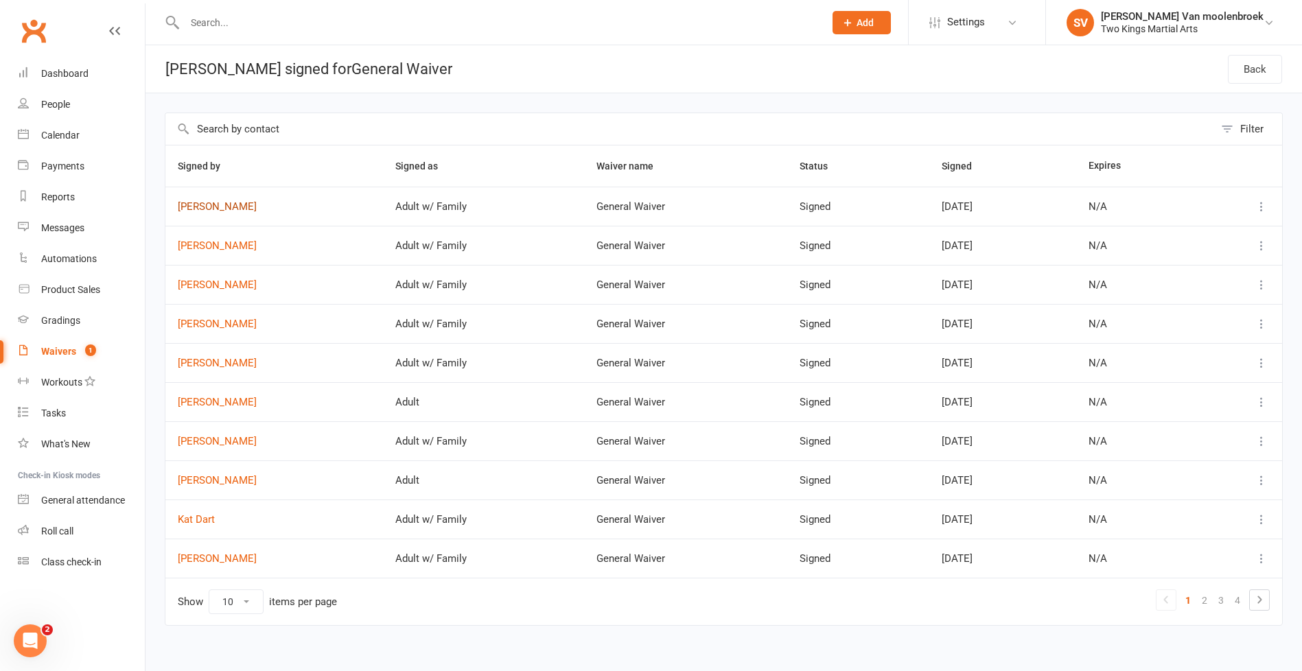
click at [211, 204] on link "Tamahia Harris" at bounding box center [274, 207] width 193 height 12
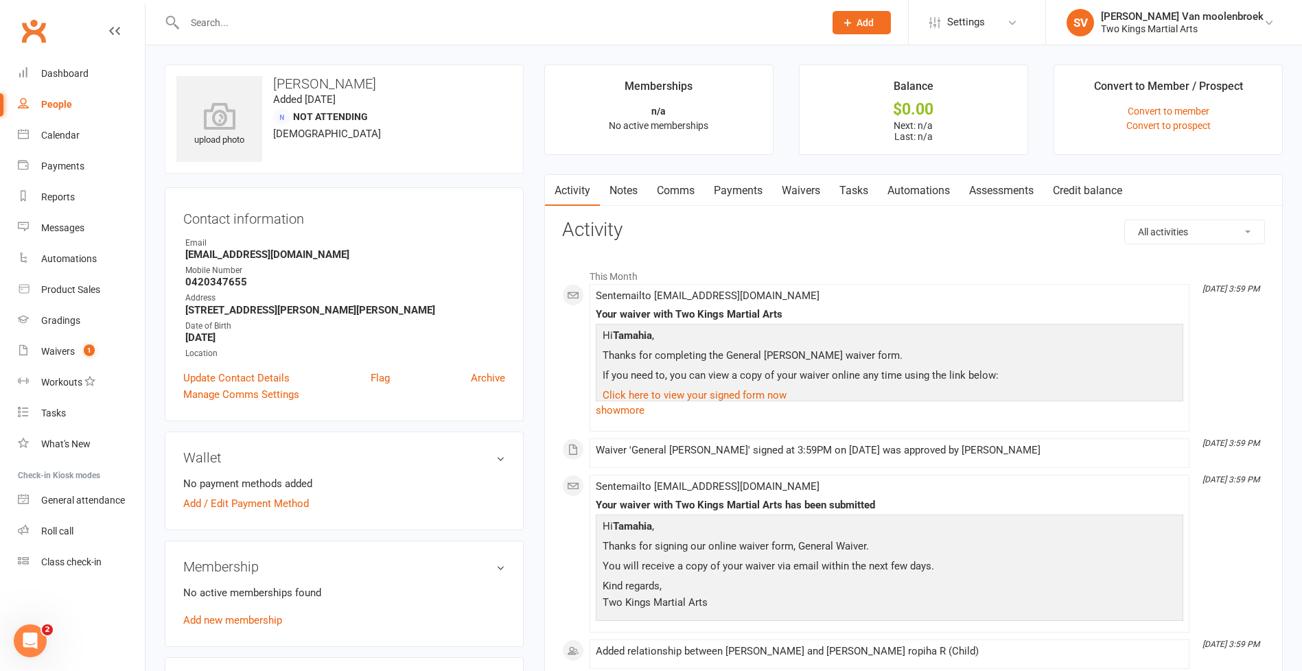
click at [60, 102] on div "People" at bounding box center [56, 104] width 31 height 11
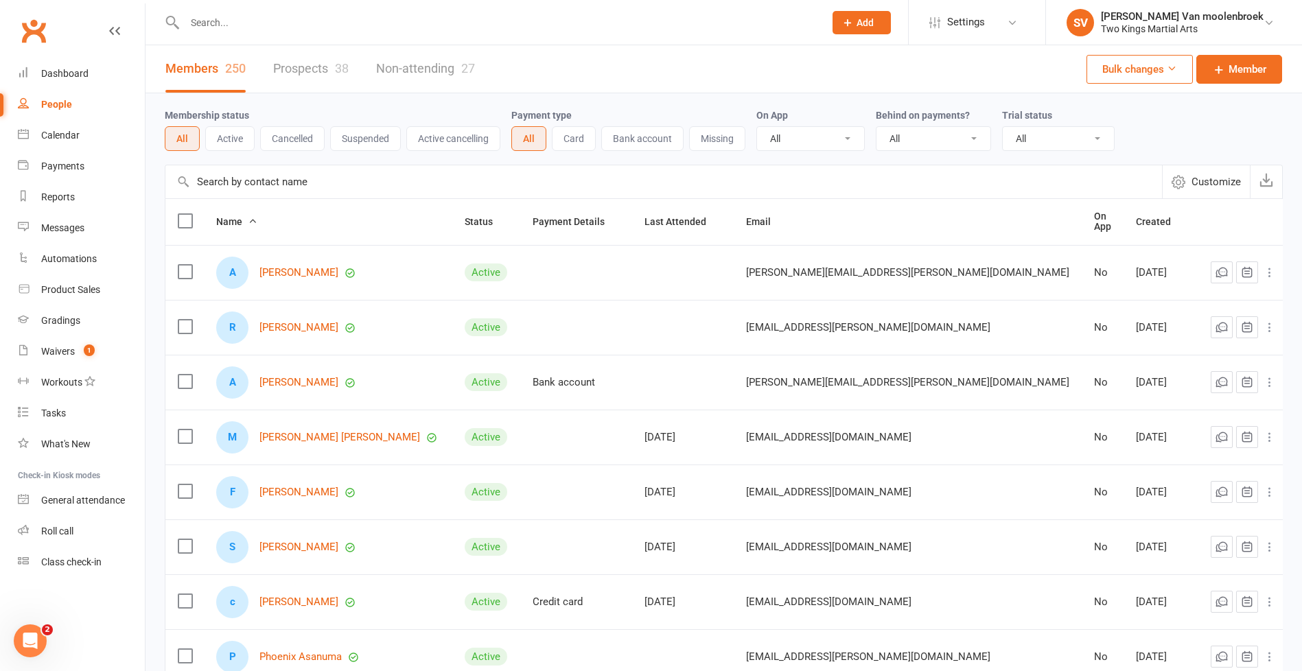
click at [225, 19] on input "text" at bounding box center [497, 22] width 634 height 19
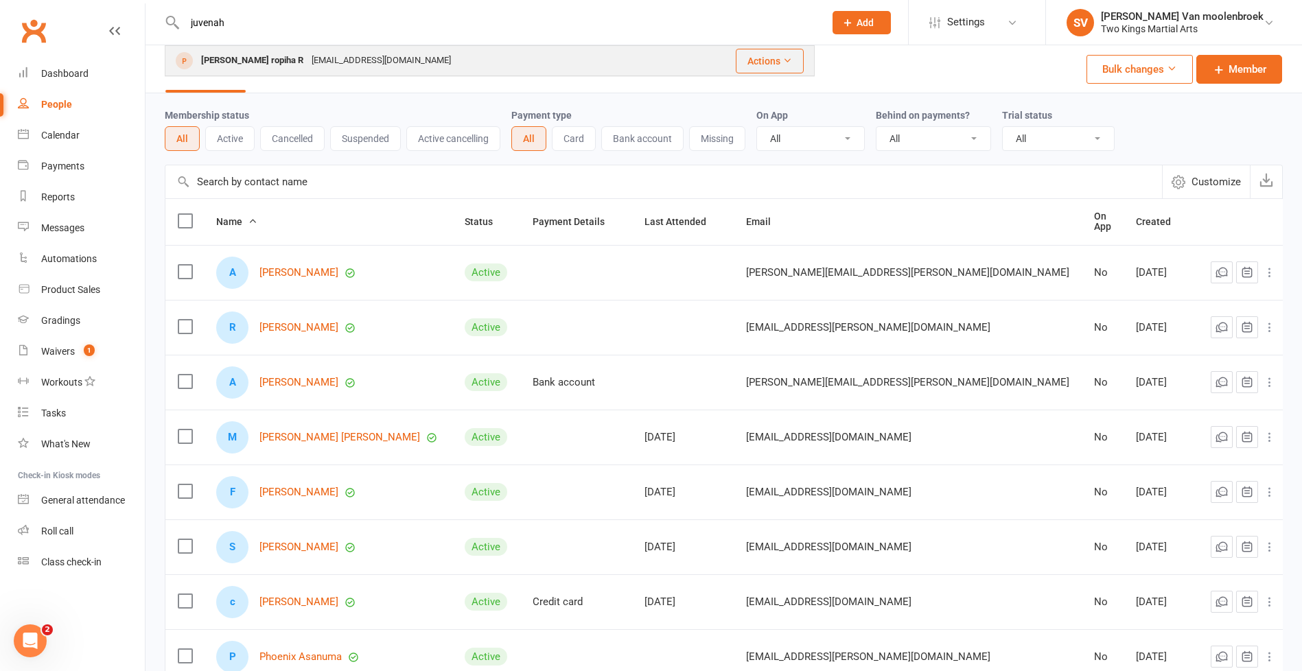
type input "juvenah"
click at [235, 65] on div "Juvenah harris ropiha R" at bounding box center [252, 61] width 110 height 20
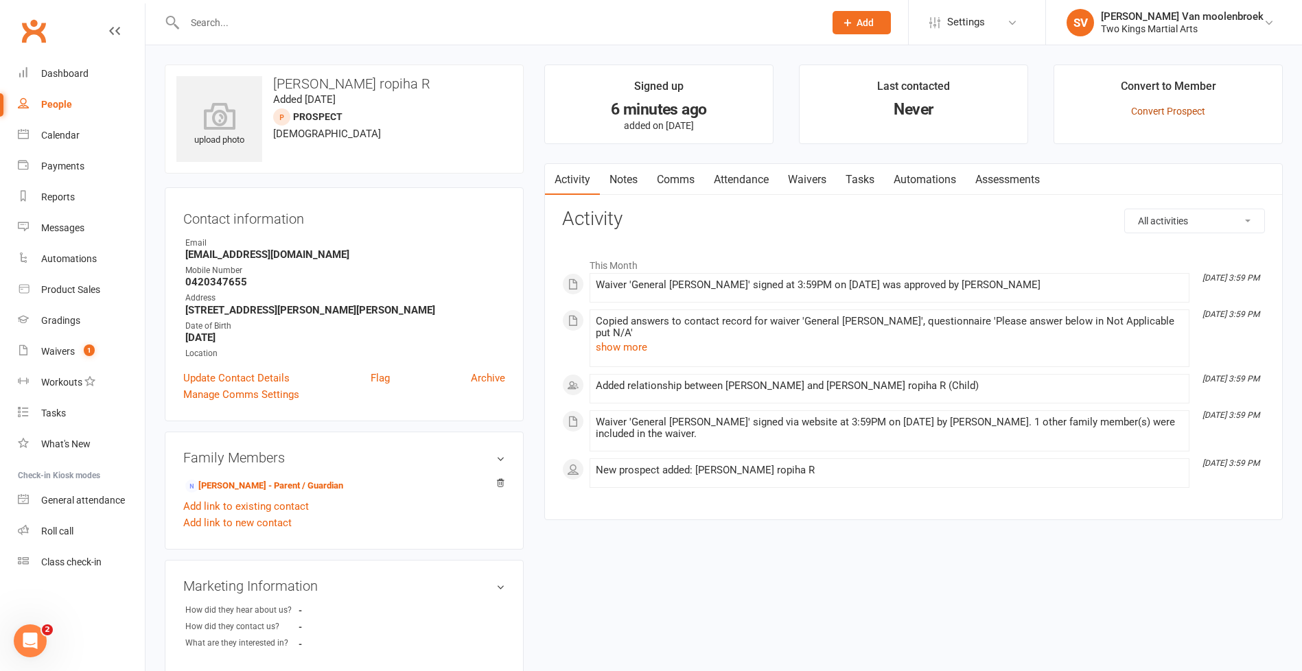
click at [1165, 111] on link "Convert Prospect" at bounding box center [1168, 111] width 74 height 11
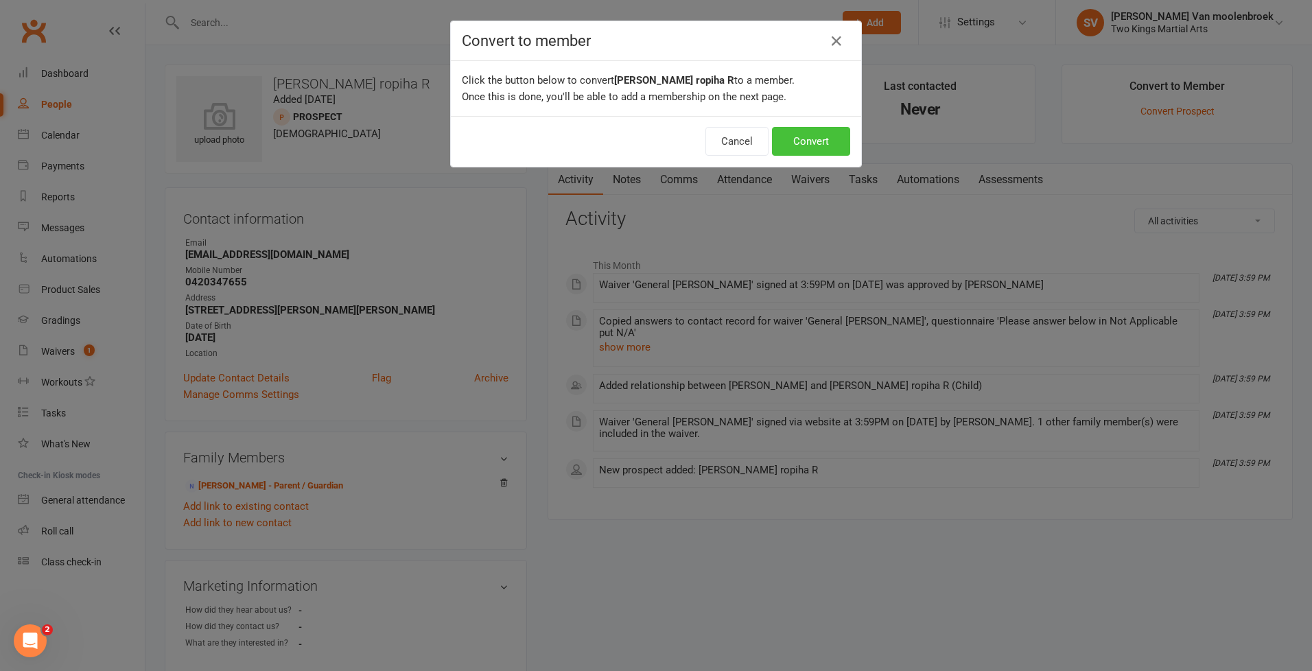
click at [802, 141] on button "Convert" at bounding box center [811, 141] width 78 height 29
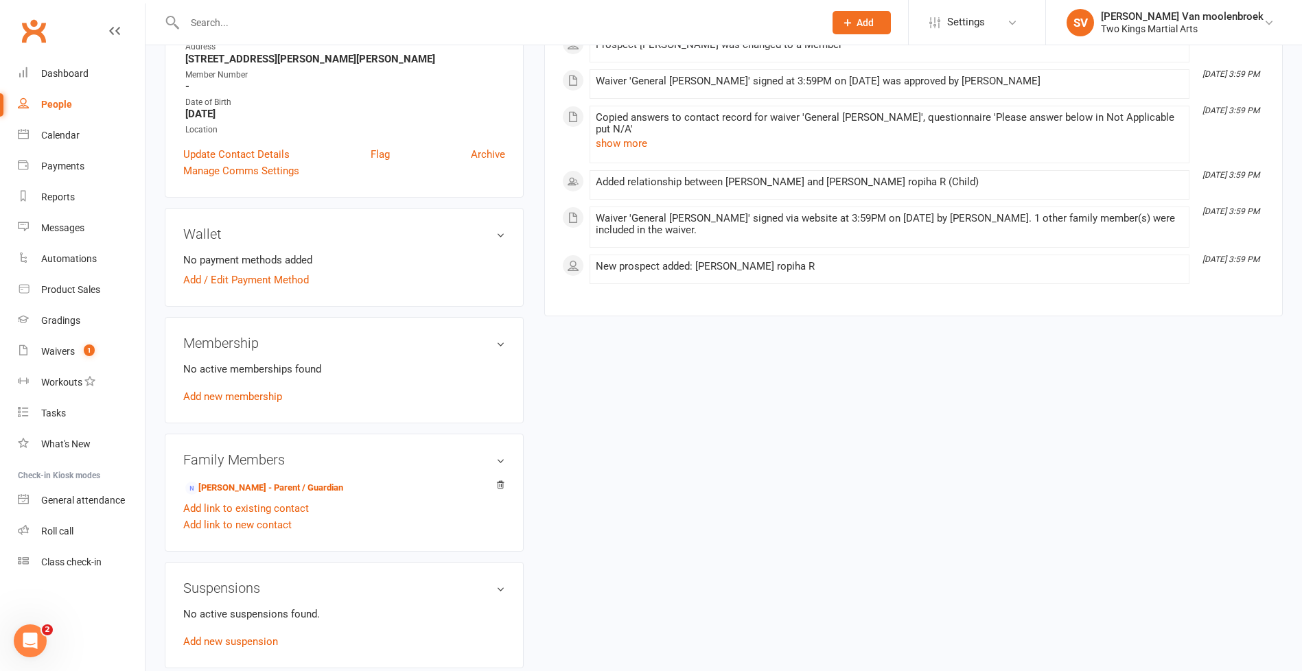
scroll to position [274, 0]
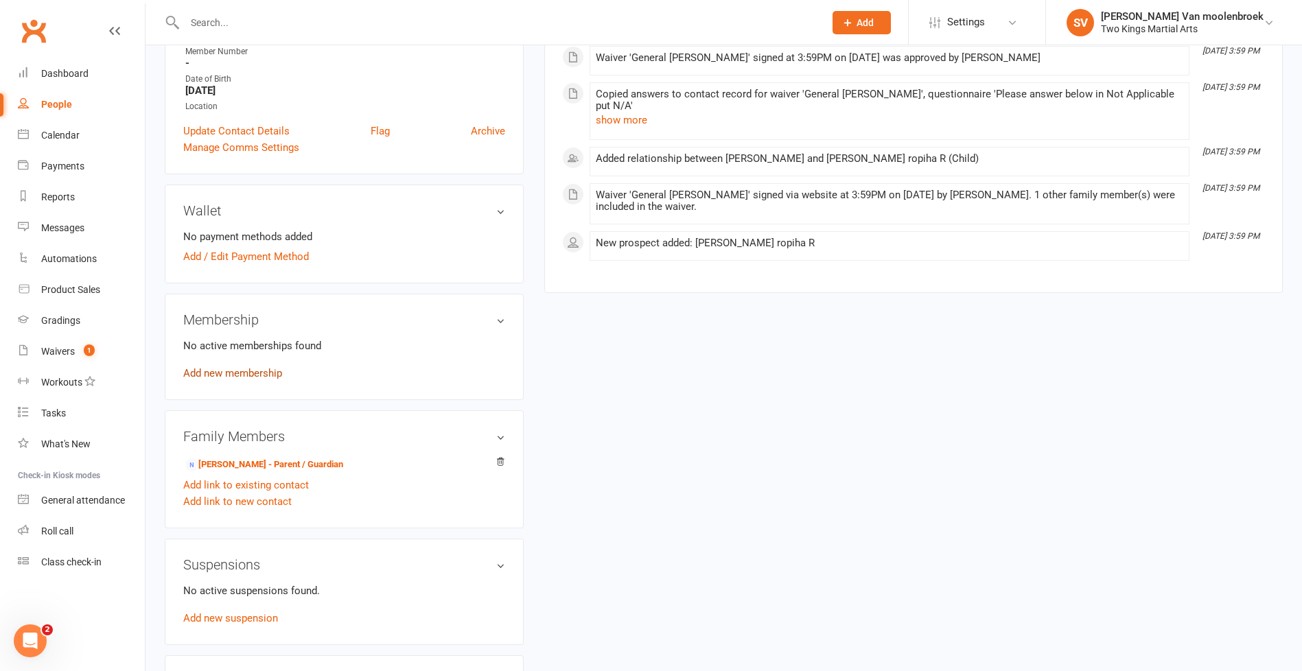
click at [262, 376] on link "Add new membership" at bounding box center [232, 373] width 99 height 12
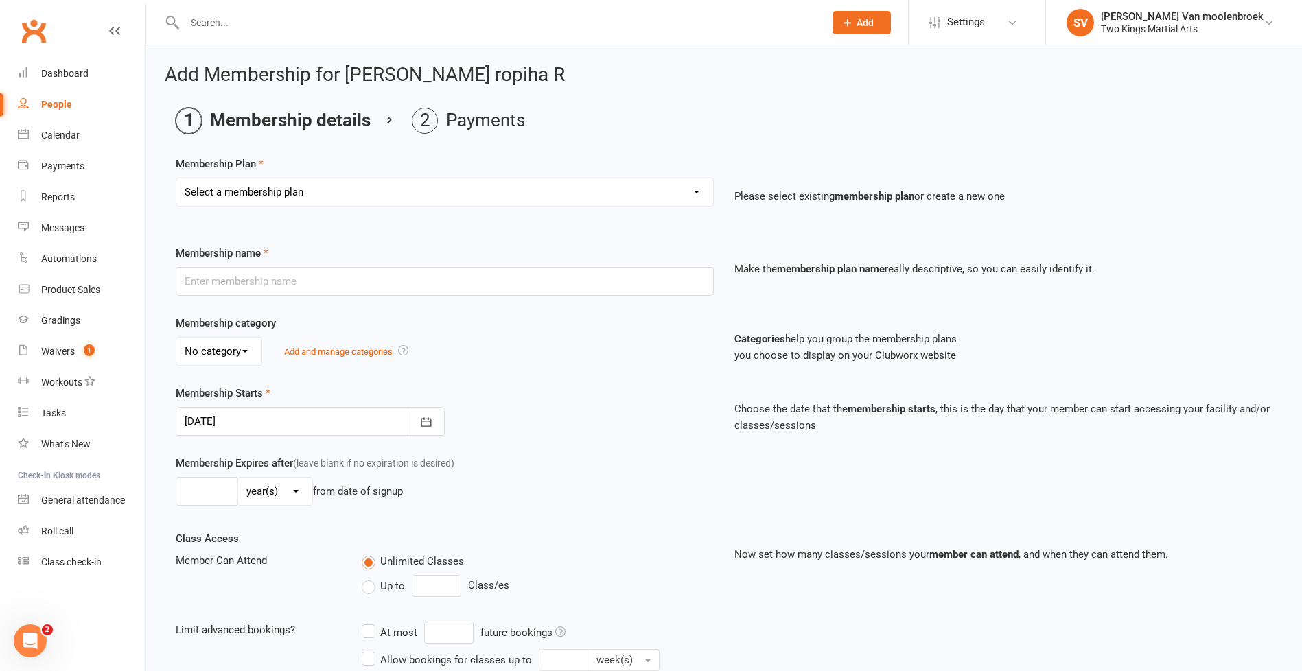
click at [688, 196] on select "Select a membership plan Create new Membership Plan 10 Visit Pass 2 Classes a w…" at bounding box center [444, 191] width 537 height 27
select select "10"
click at [176, 178] on select "Select a membership plan Create new Membership Plan 10 Visit Pass 2 Classes a w…" at bounding box center [444, 191] width 537 height 27
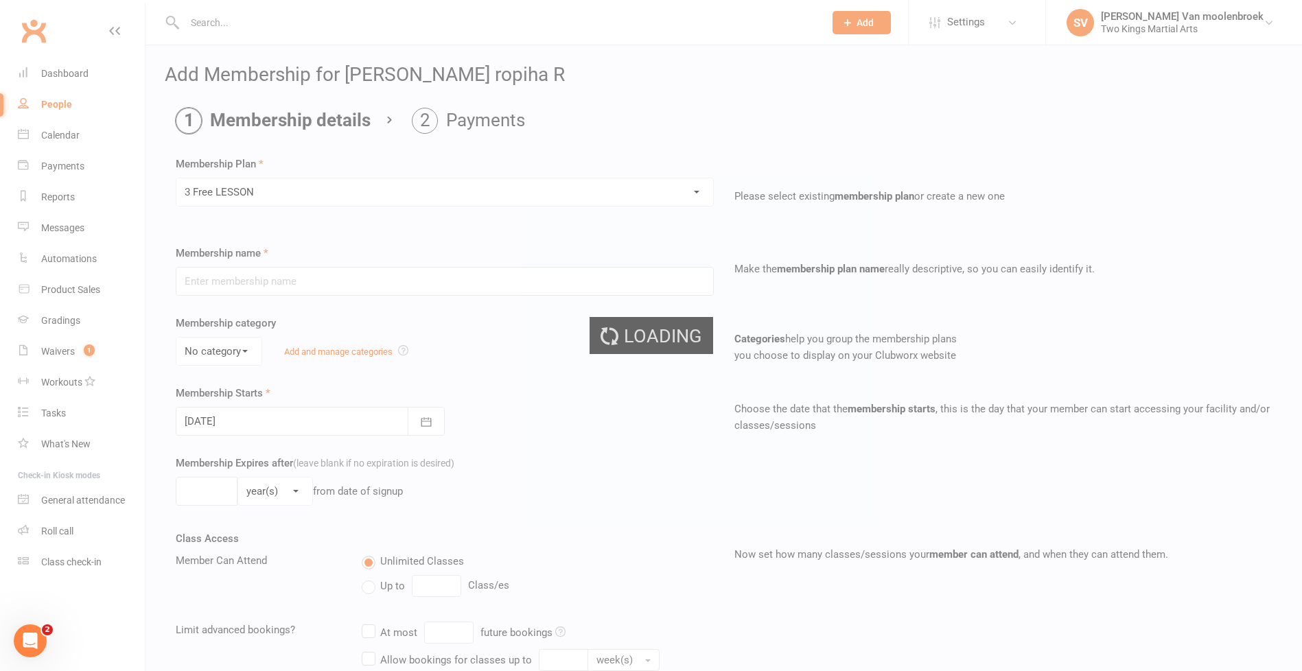
type input "3 Free LESSON"
type input "3"
select select "1"
type input "3"
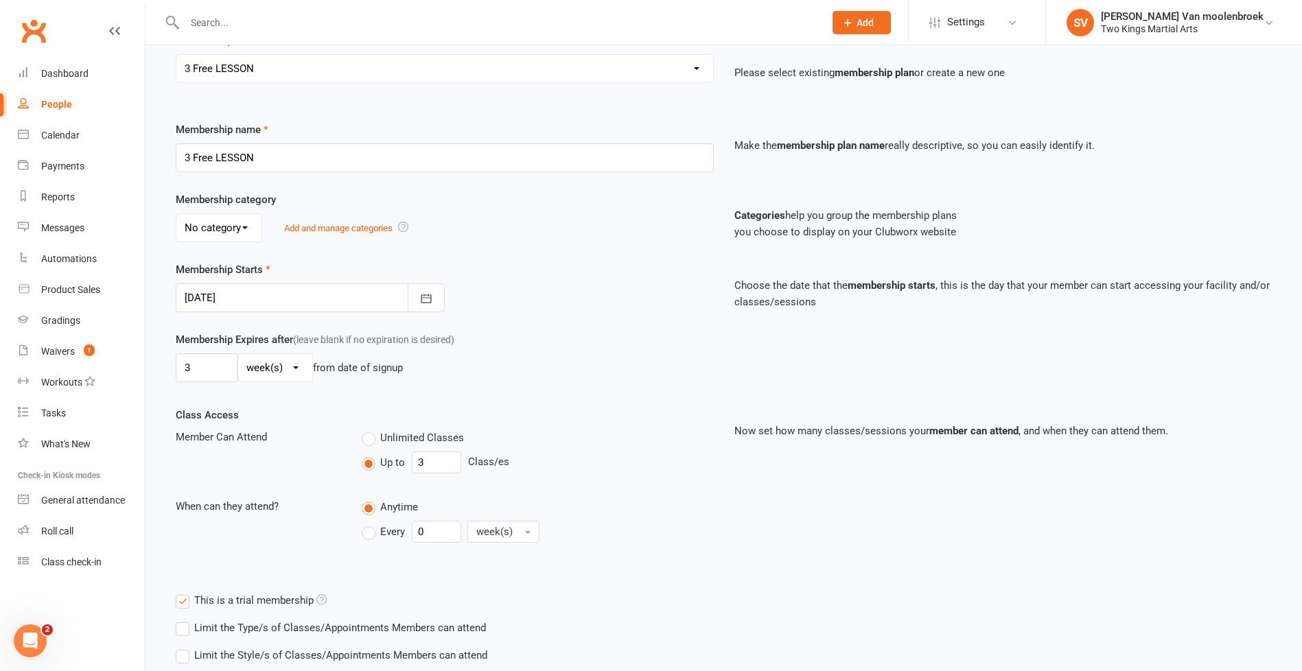
scroll to position [266, 0]
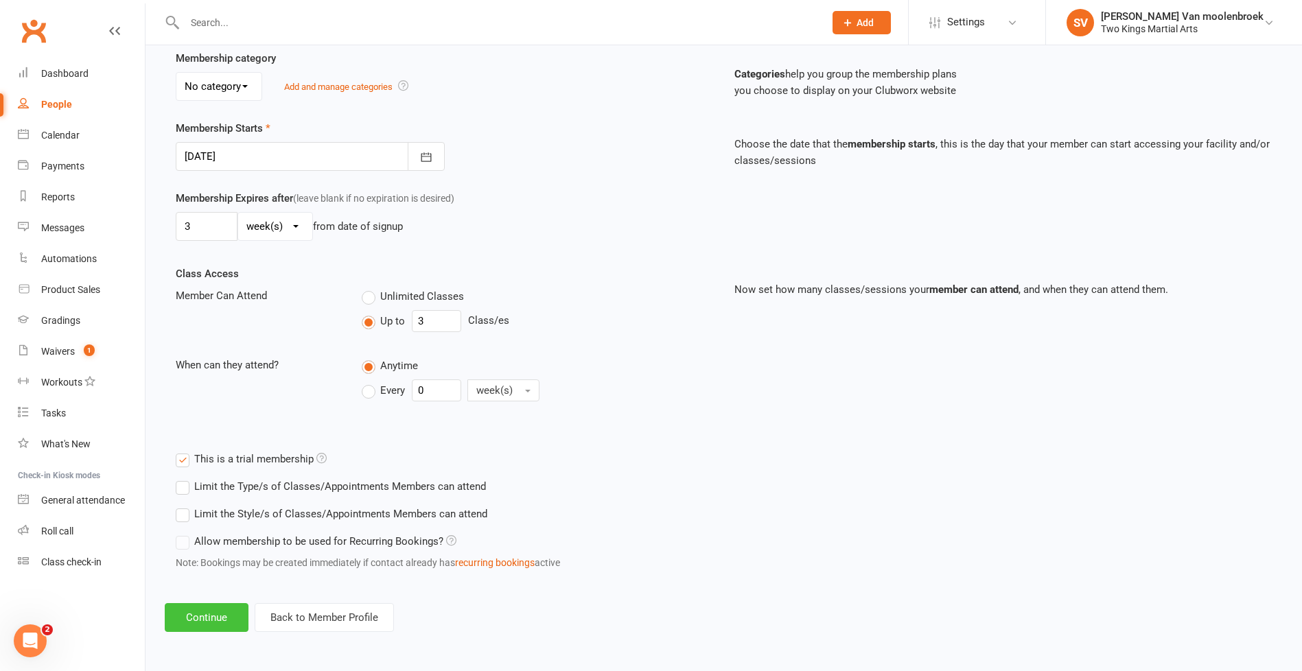
click at [229, 620] on button "Continue" at bounding box center [207, 617] width 84 height 29
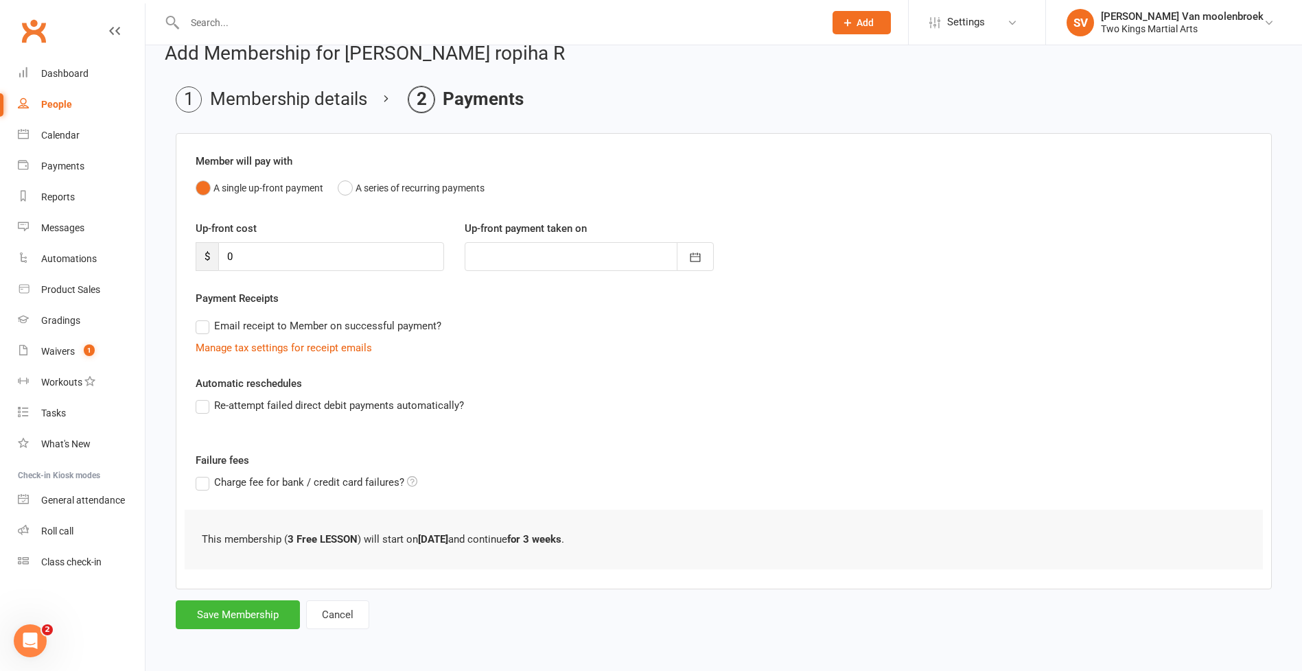
scroll to position [0, 0]
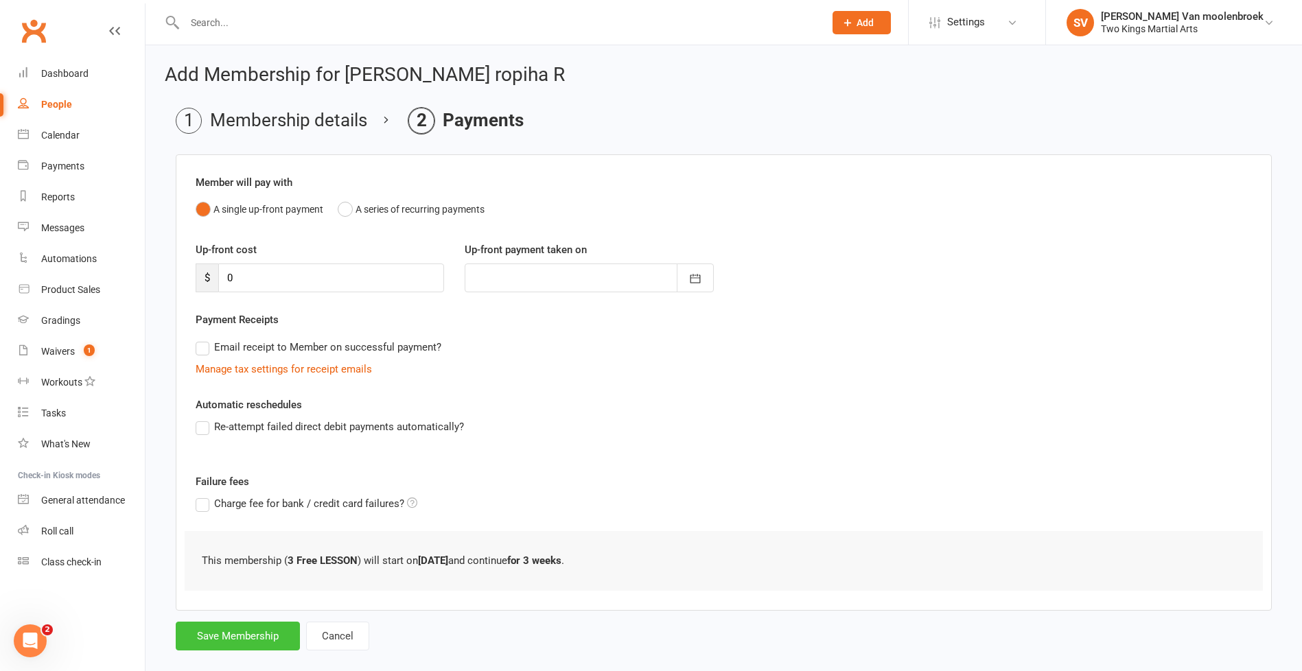
click at [238, 634] on button "Save Membership" at bounding box center [238, 636] width 124 height 29
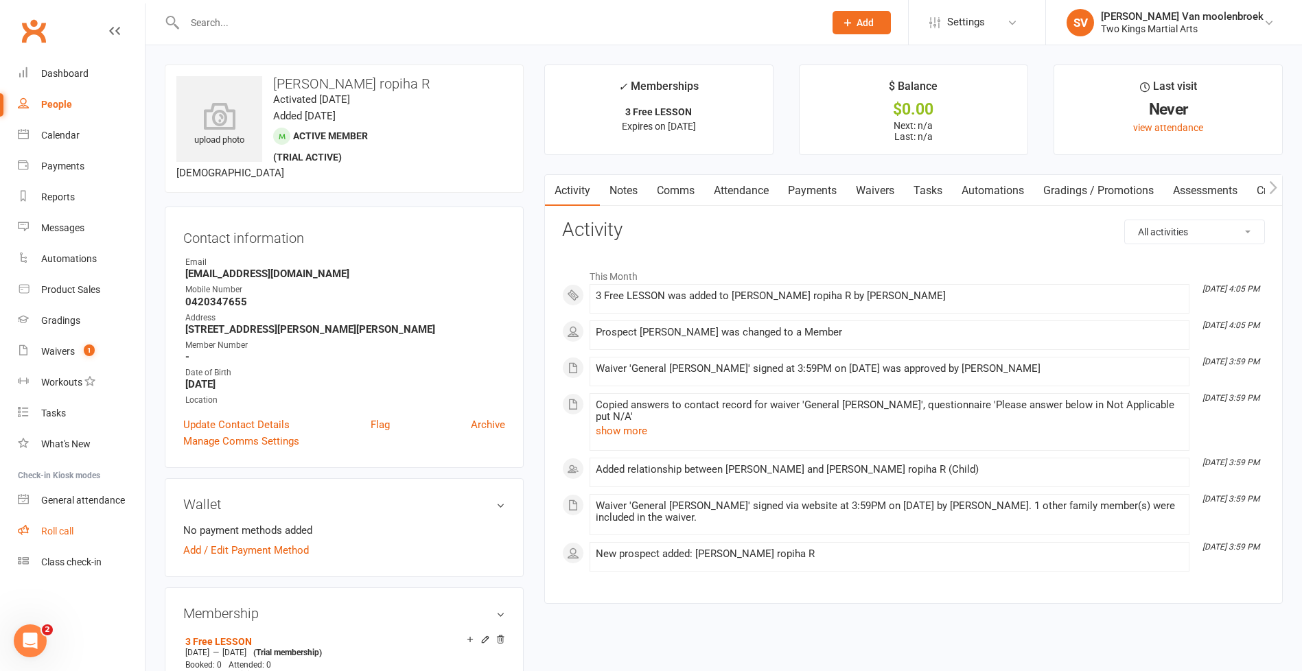
click at [59, 535] on div "Roll call" at bounding box center [57, 531] width 32 height 11
